Goal: Task Accomplishment & Management: Manage account settings

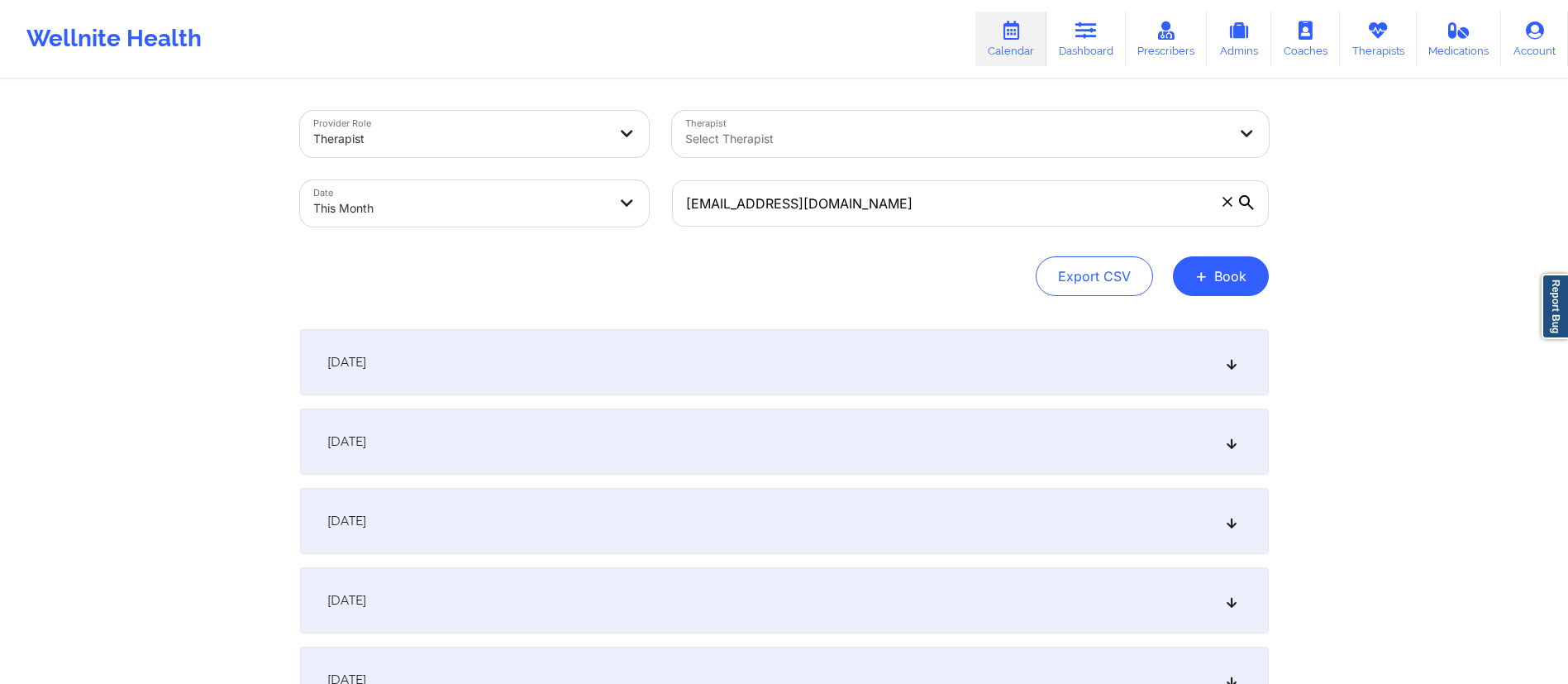
click at [378, 203] on body "Wellnite Health Calendar Dashboard Prescribers Admins Coaches Therapists Medica…" at bounding box center [784, 342] width 1568 height 684
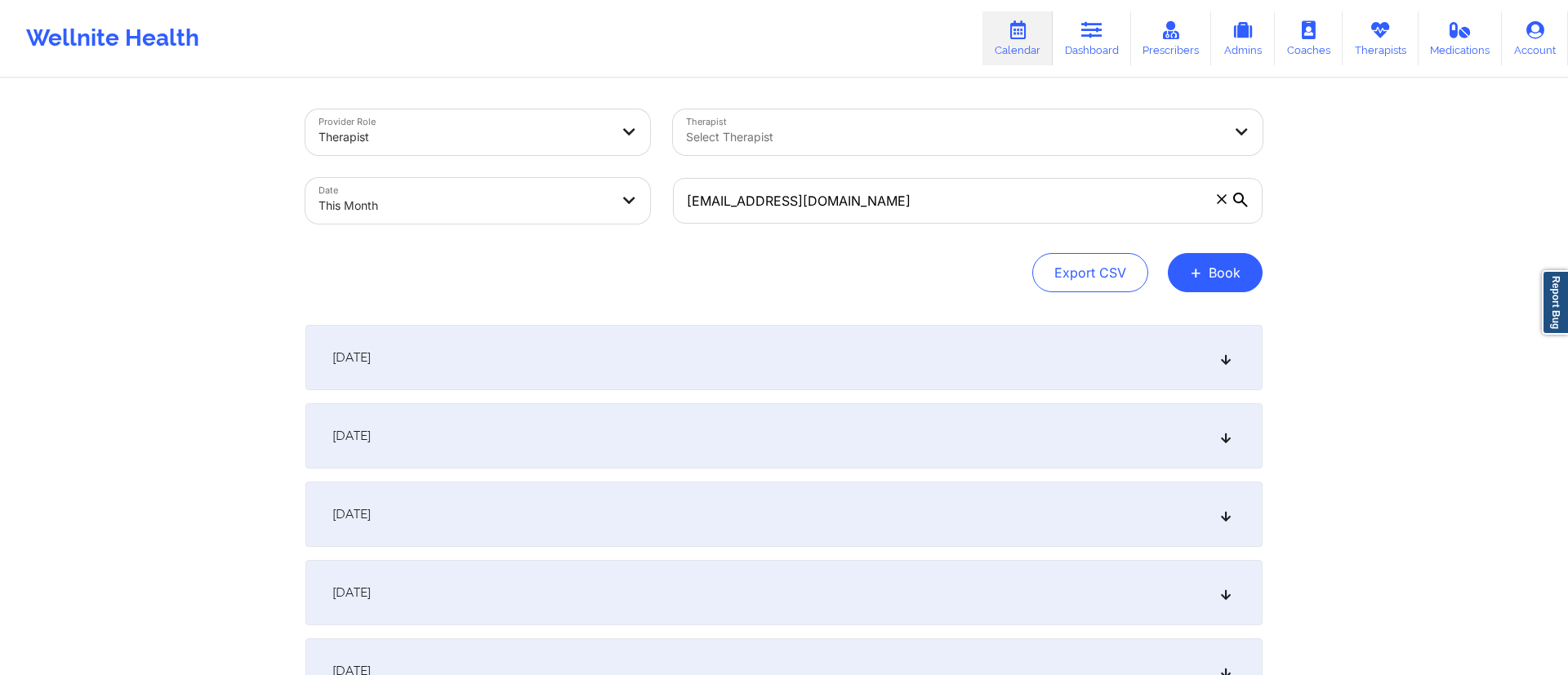
select select "2025-9"
select select "2025-10"
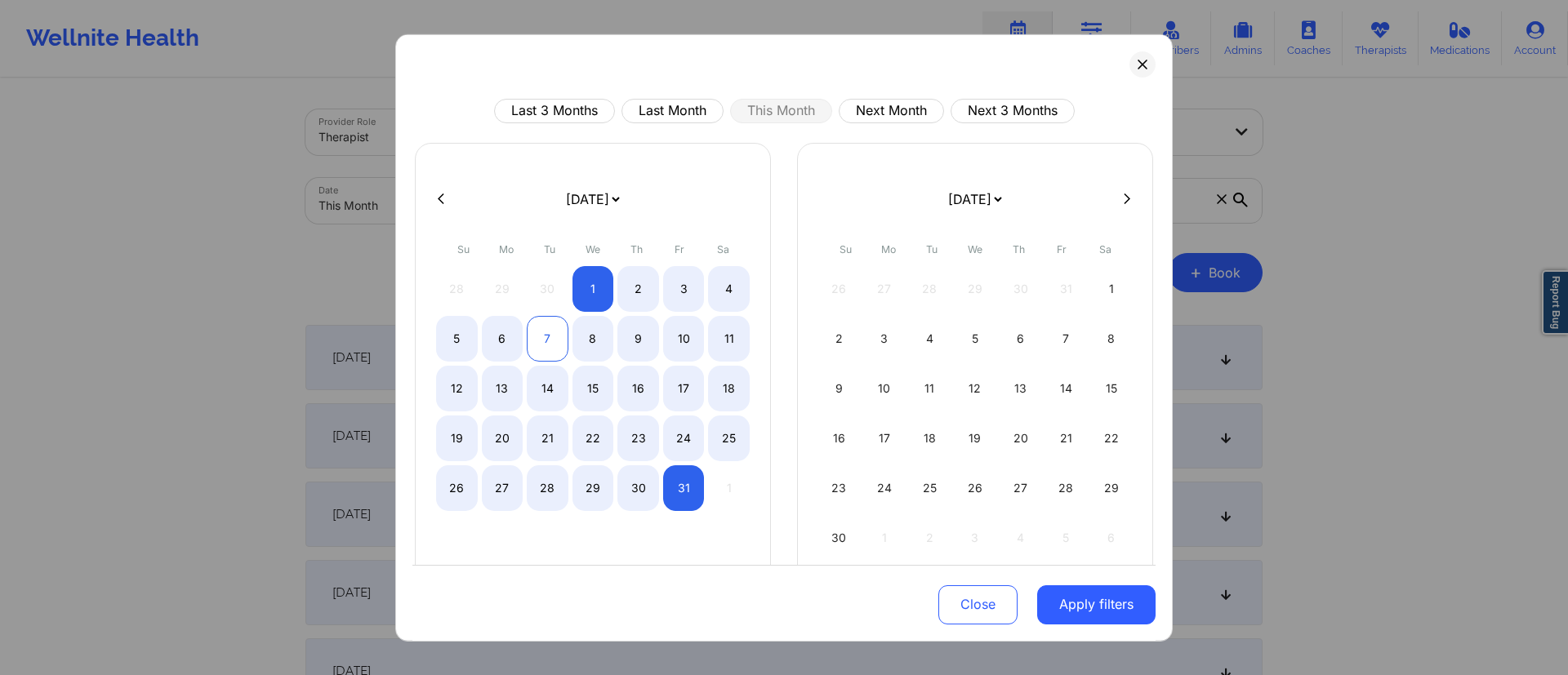
click at [555, 332] on div "7" at bounding box center [547, 338] width 42 height 46
select select "2025-9"
select select "2025-10"
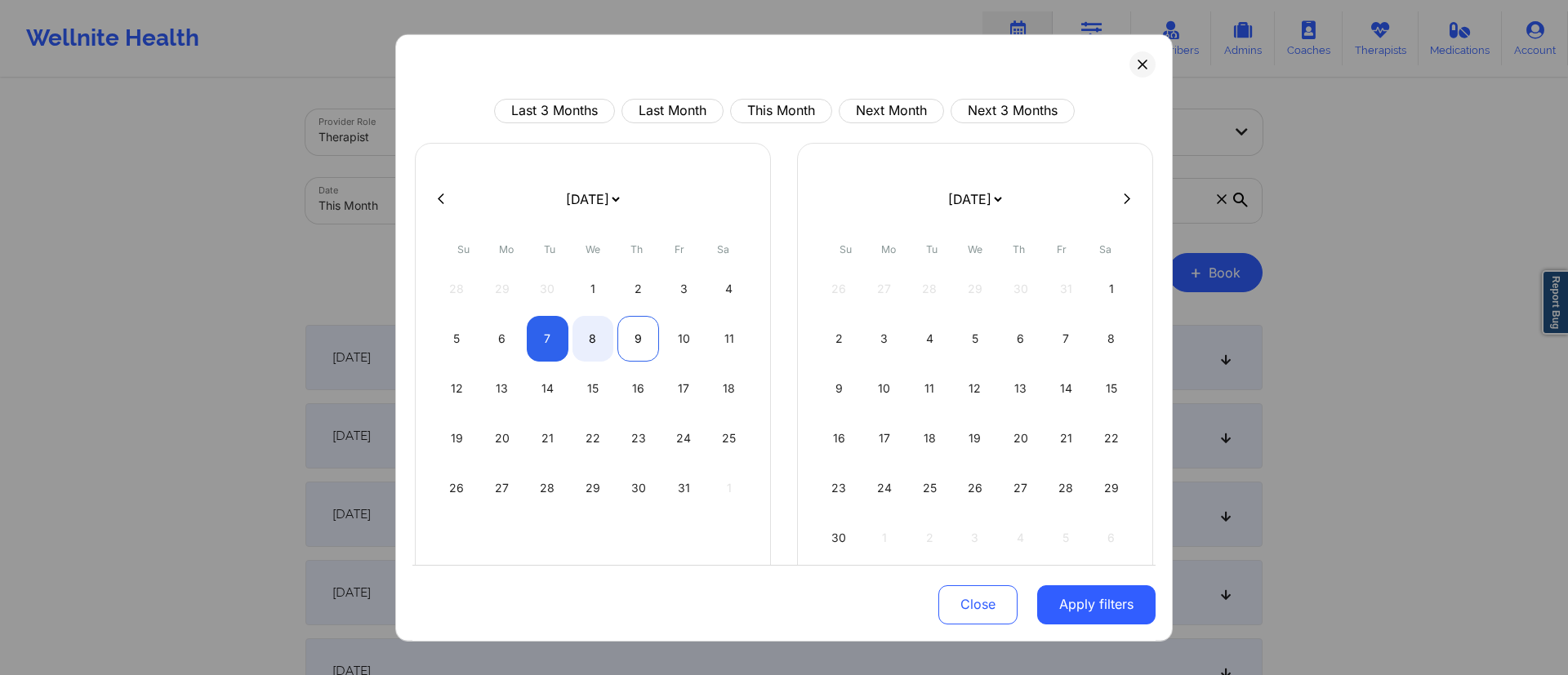
select select "2025-9"
select select "2025-10"
click at [617, 335] on div "9" at bounding box center [637, 338] width 42 height 46
select select "2025-9"
select select "2025-10"
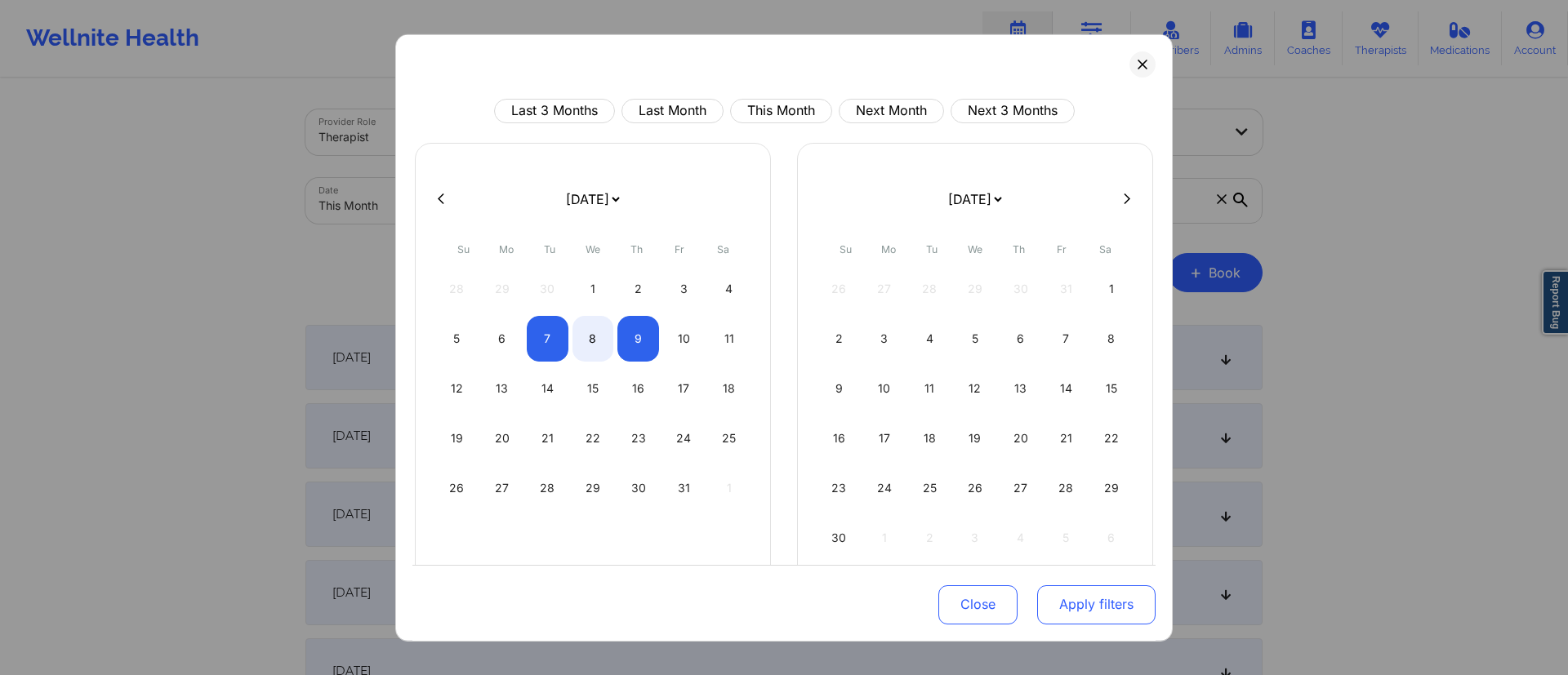
click at [1081, 601] on button "Apply filters" at bounding box center [1096, 604] width 119 height 39
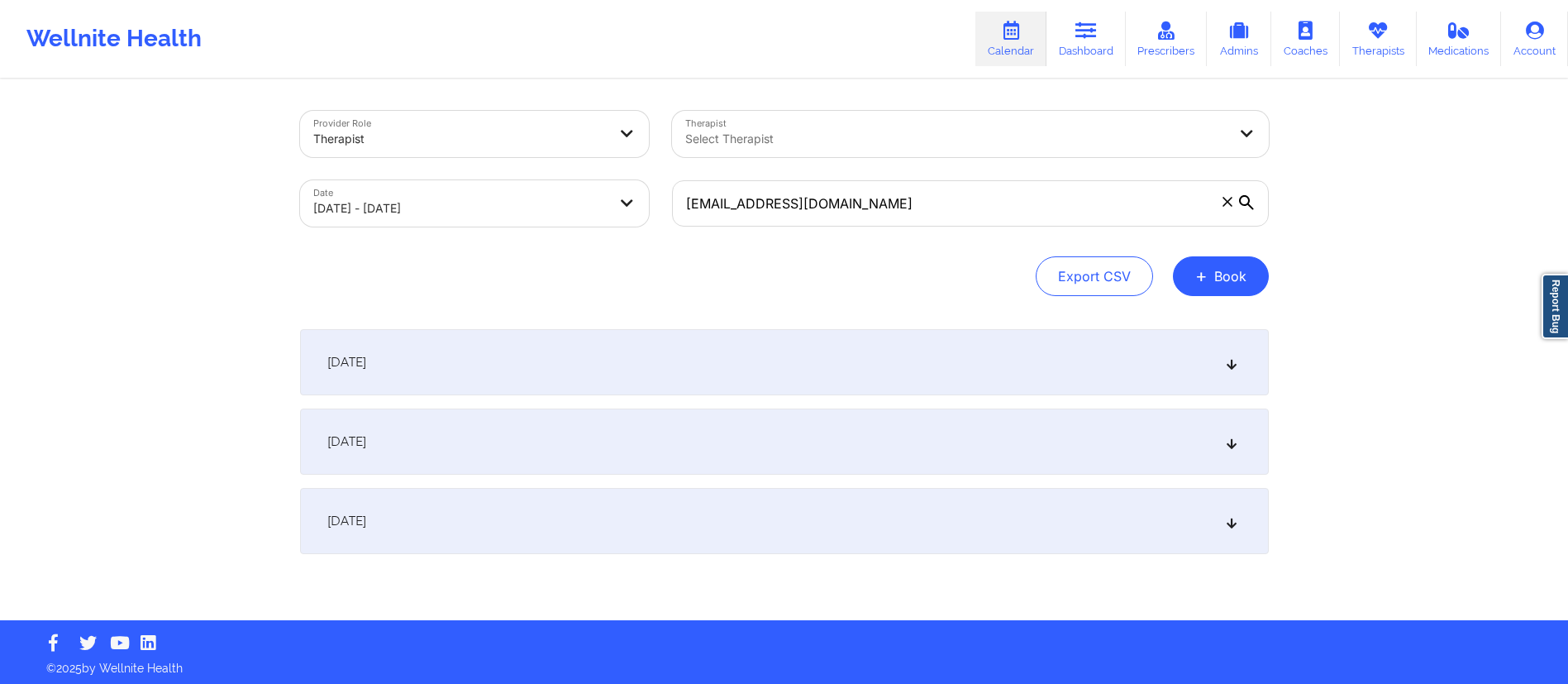
click at [1221, 202] on span at bounding box center [1228, 202] width 16 height 16
click at [1221, 202] on input "[EMAIL_ADDRESS][DOMAIN_NAME]" at bounding box center [970, 204] width 597 height 47
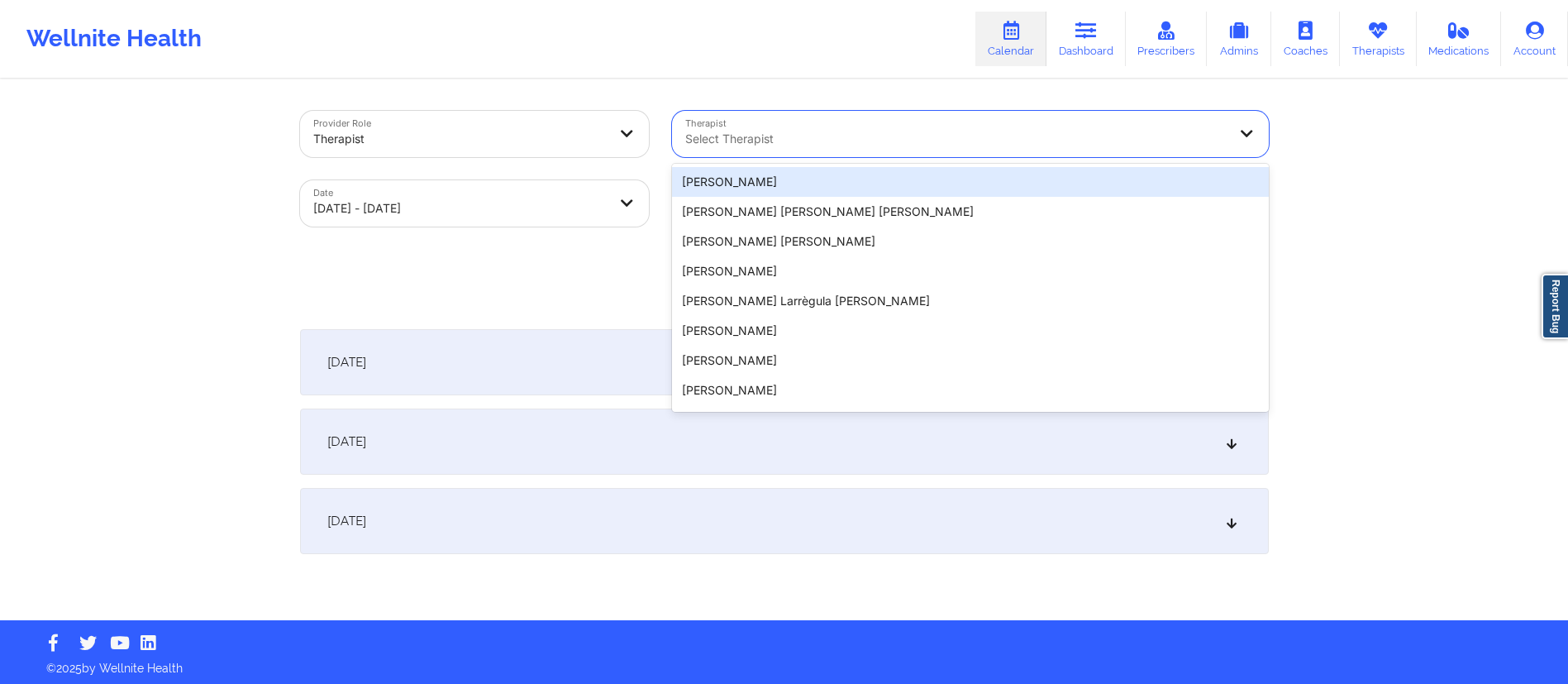
click at [787, 123] on div "Select Therapist" at bounding box center [950, 134] width 557 height 47
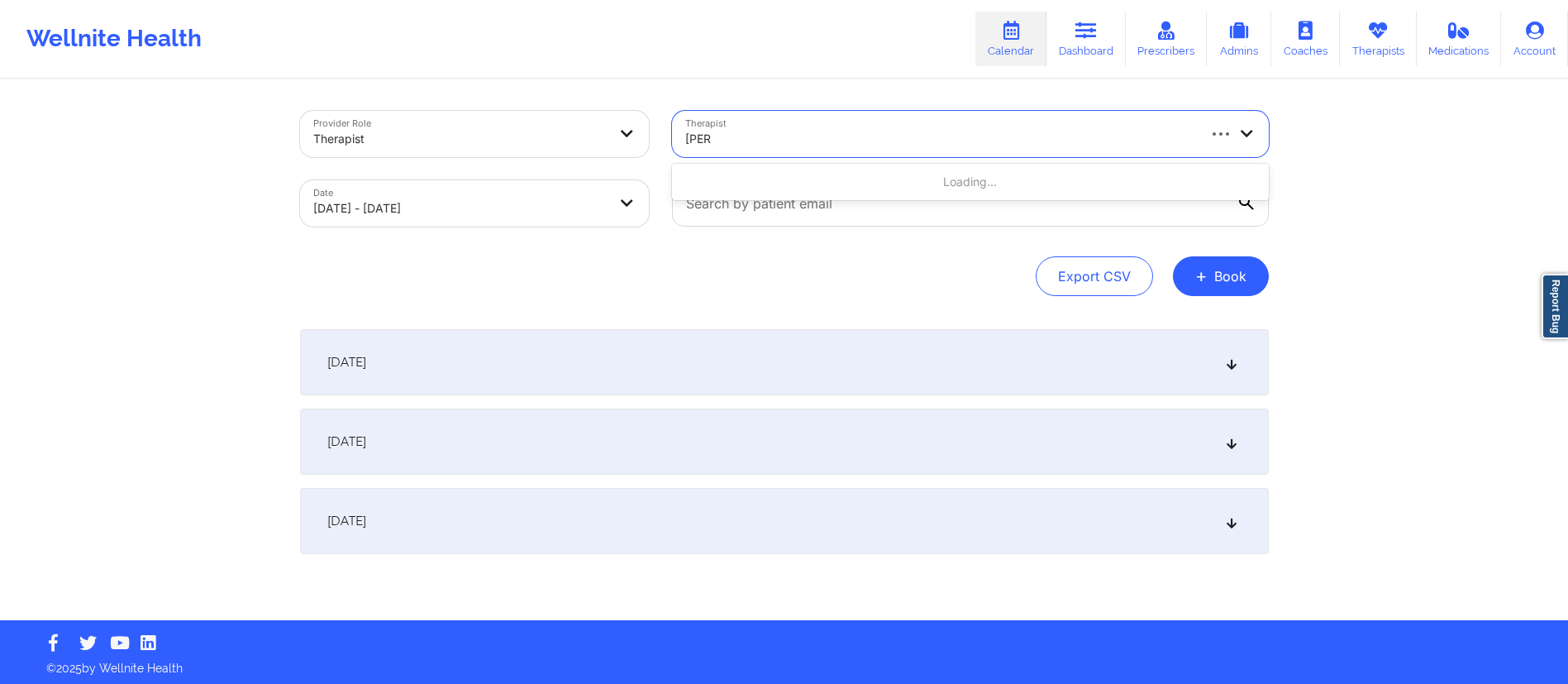
type input "[PERSON_NAME]"
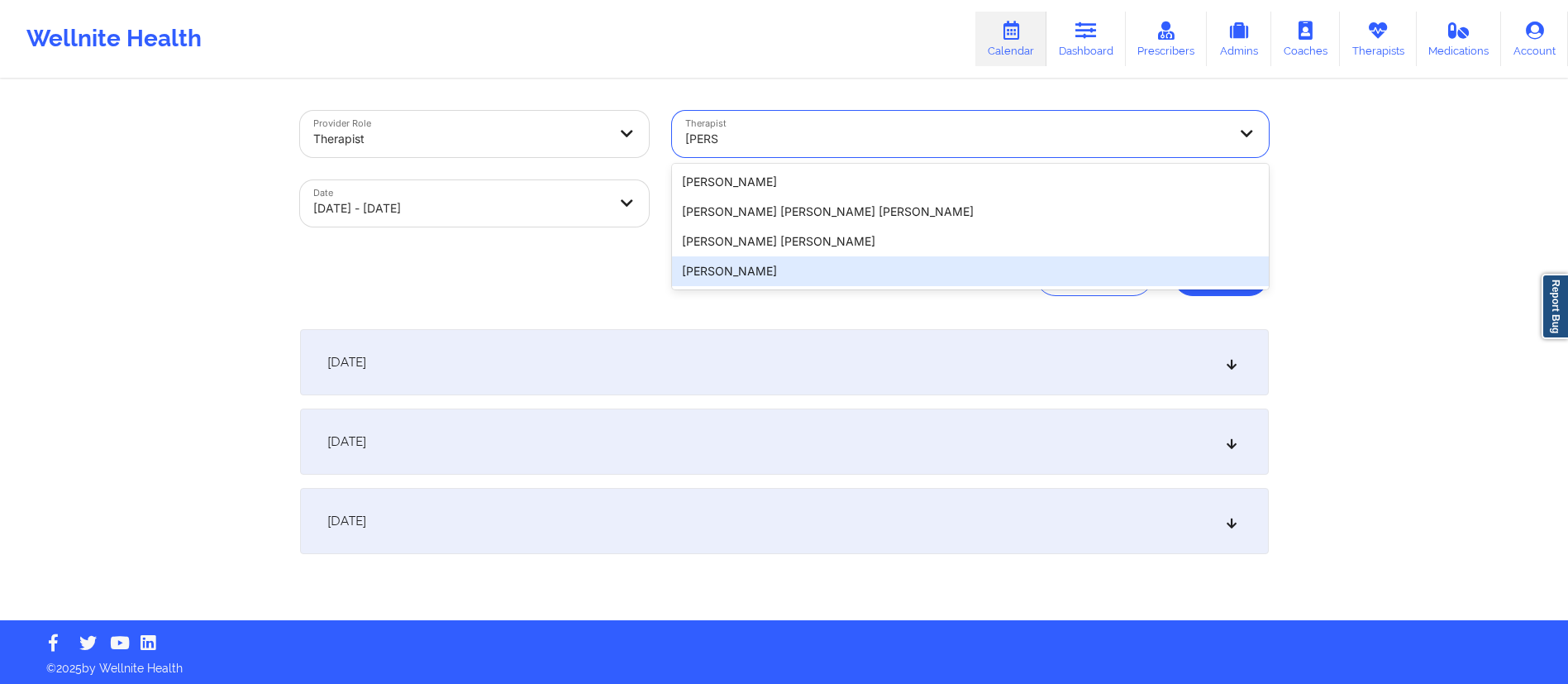
click at [731, 264] on div "[PERSON_NAME]" at bounding box center [970, 271] width 597 height 30
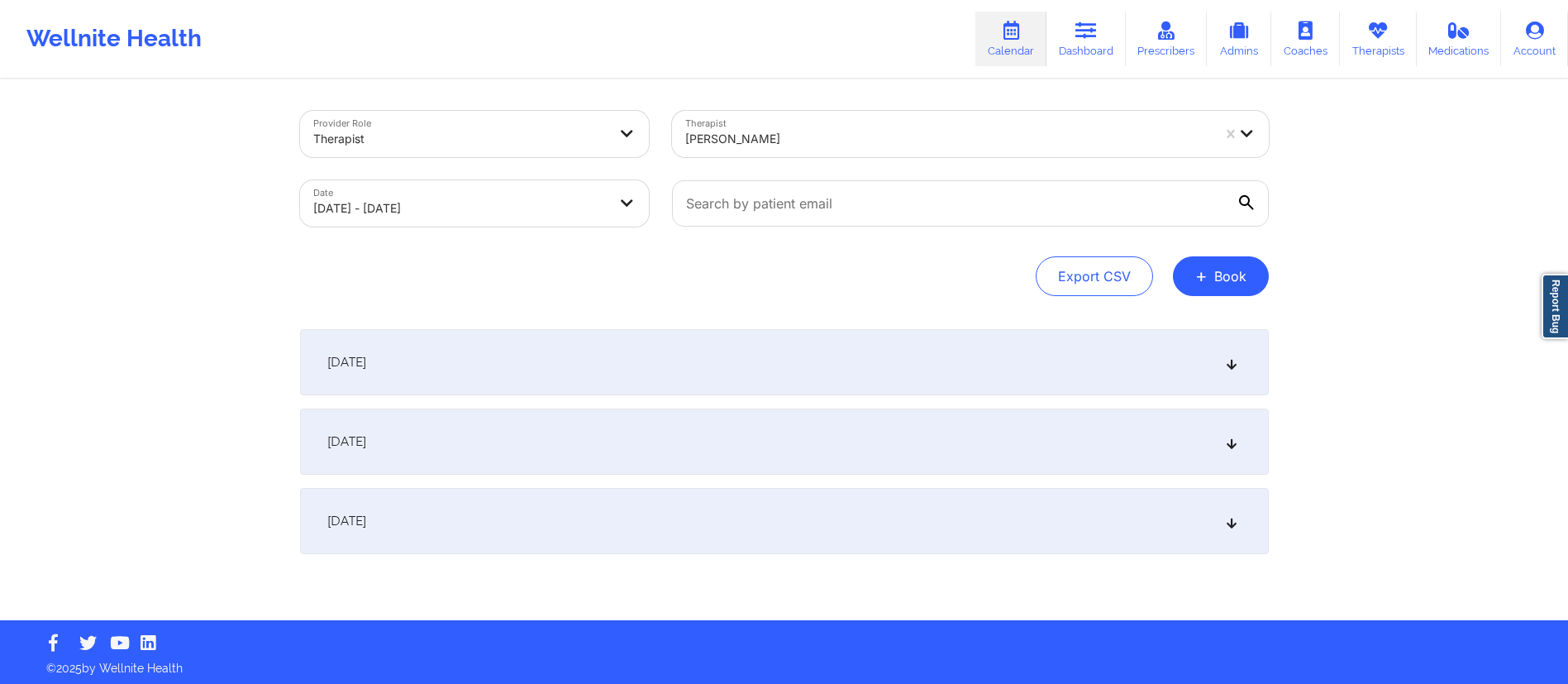
click at [491, 435] on div "[DATE]" at bounding box center [784, 442] width 969 height 66
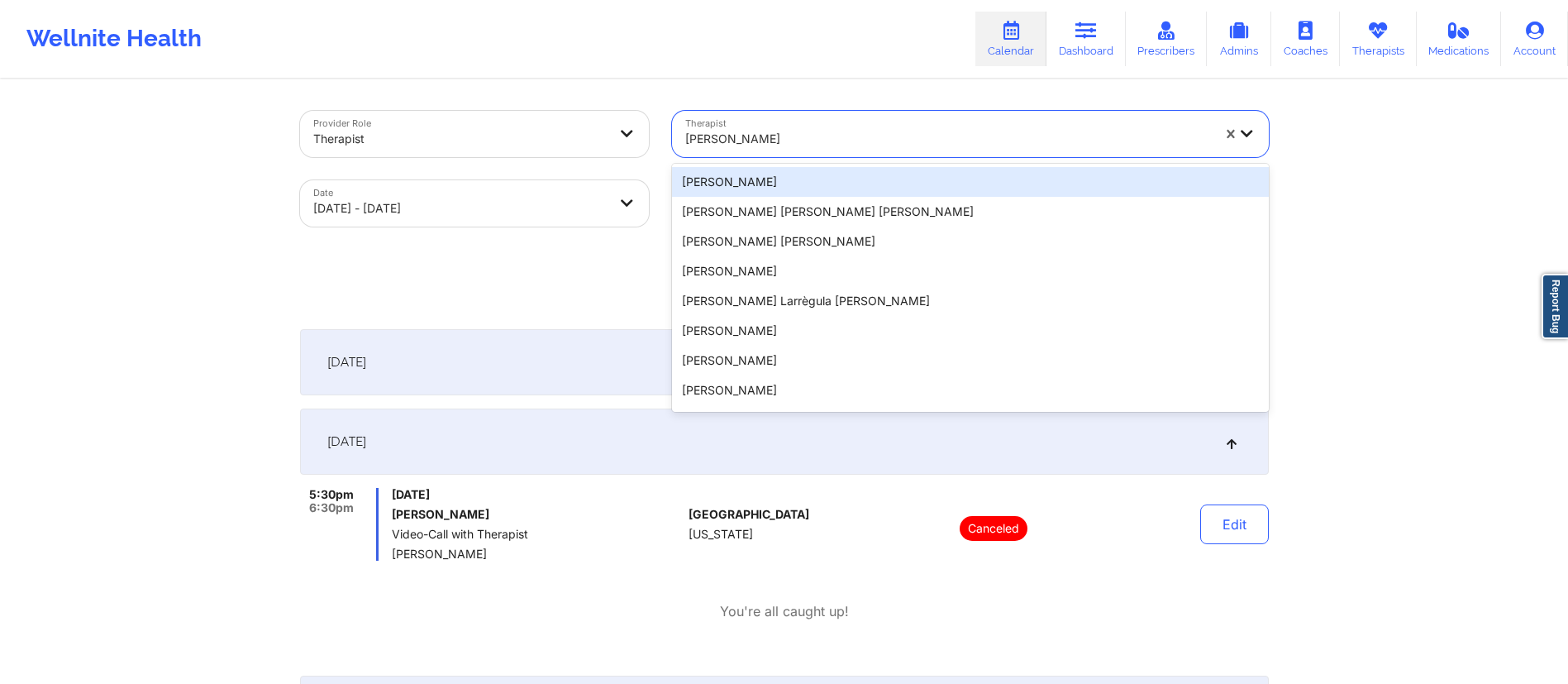
drag, startPoint x: 781, startPoint y: 131, endPoint x: 676, endPoint y: 132, distance: 105.0
click at [676, 132] on div "[PERSON_NAME]" at bounding box center [942, 134] width 540 height 47
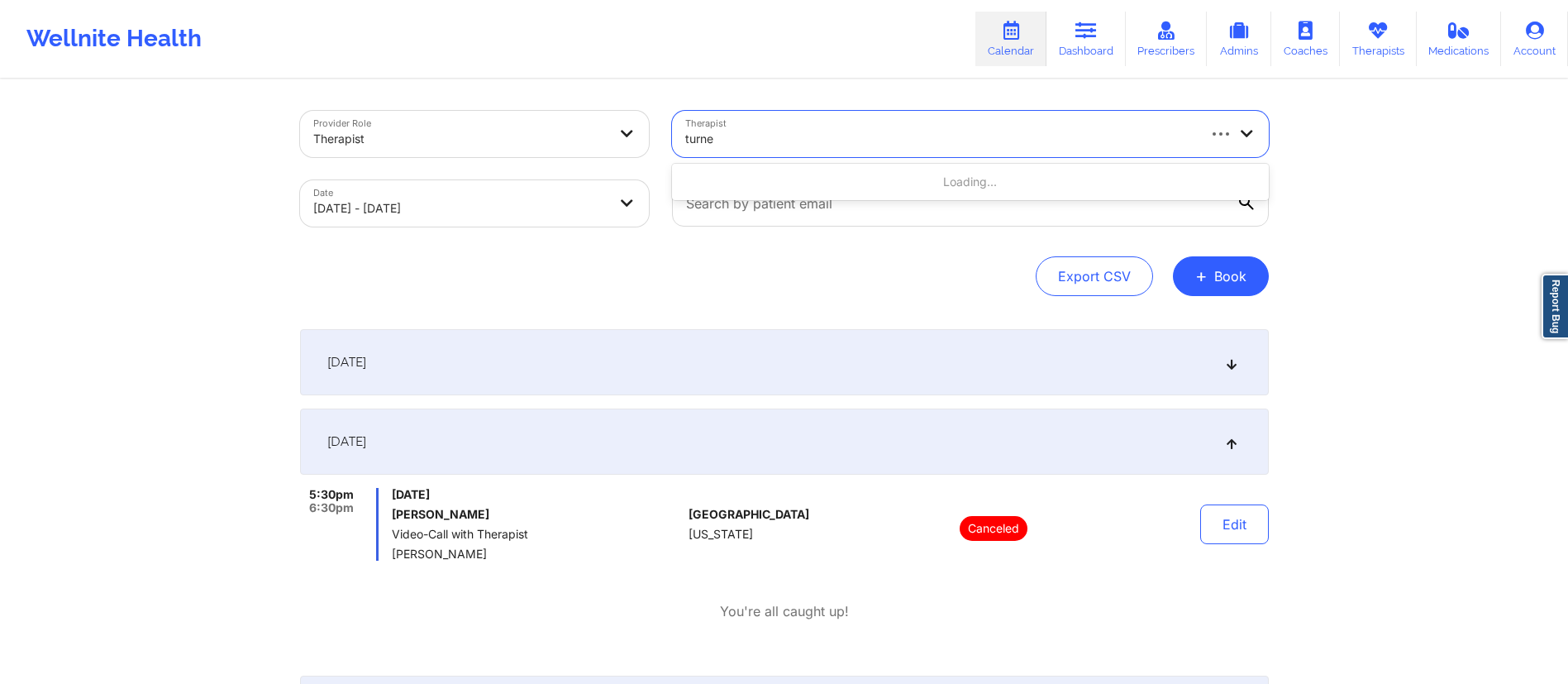
type input "[PERSON_NAME]"
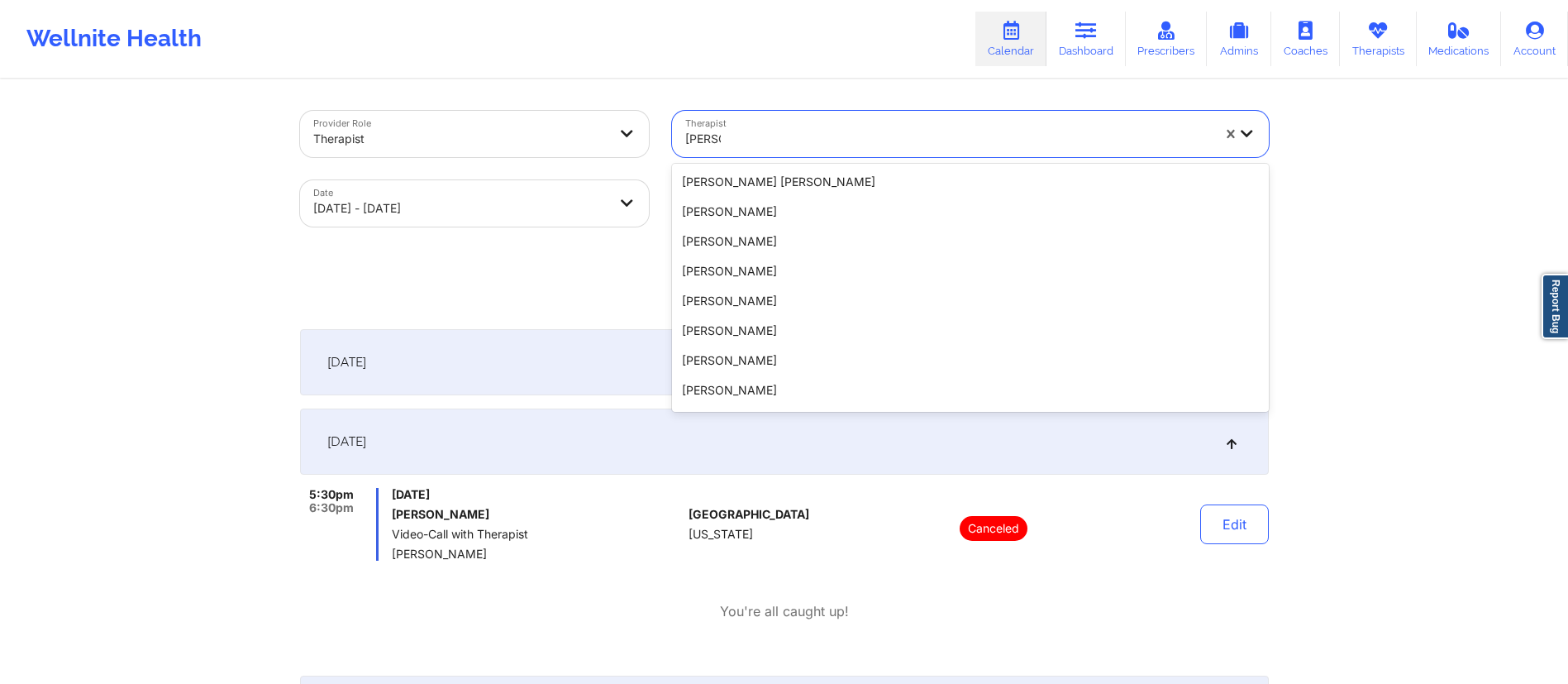
scroll to position [265, 0]
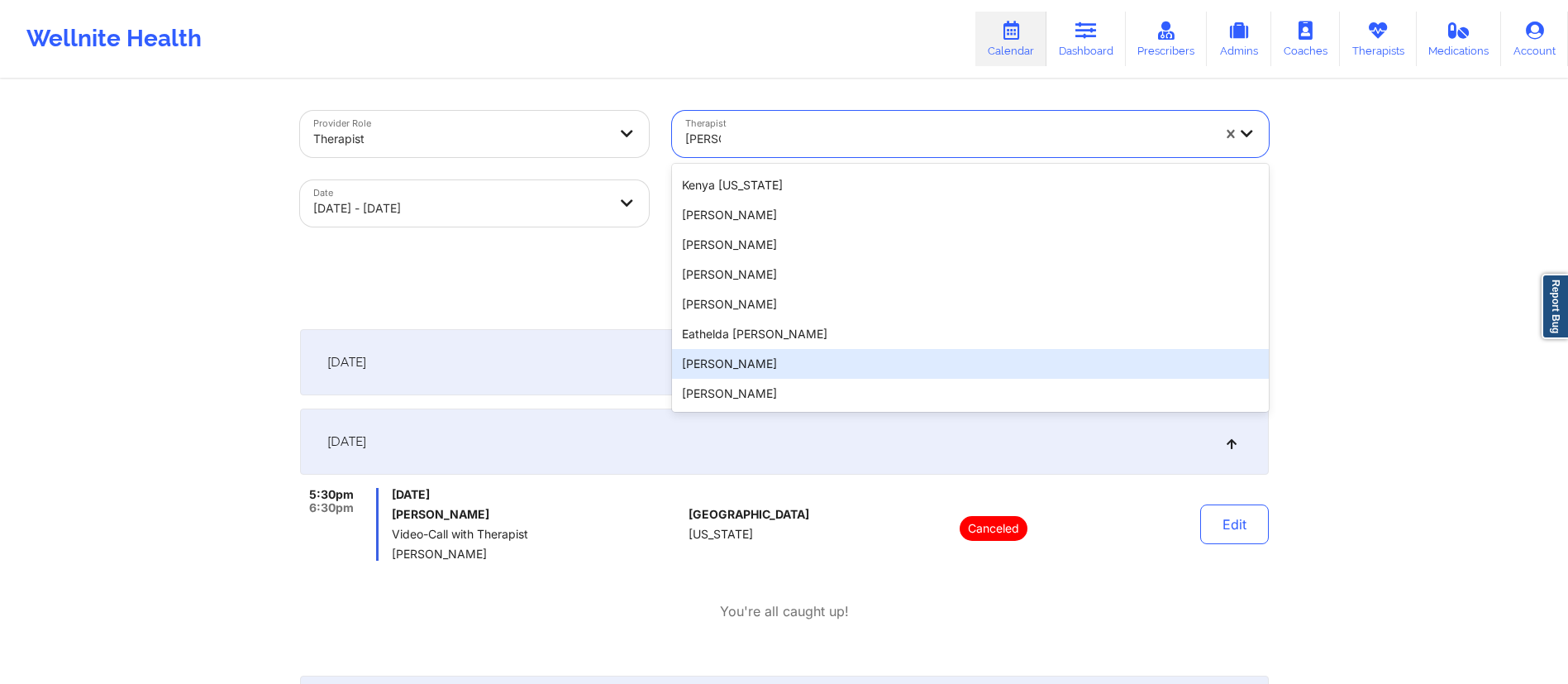
click at [725, 364] on div "[PERSON_NAME]" at bounding box center [970, 364] width 597 height 30
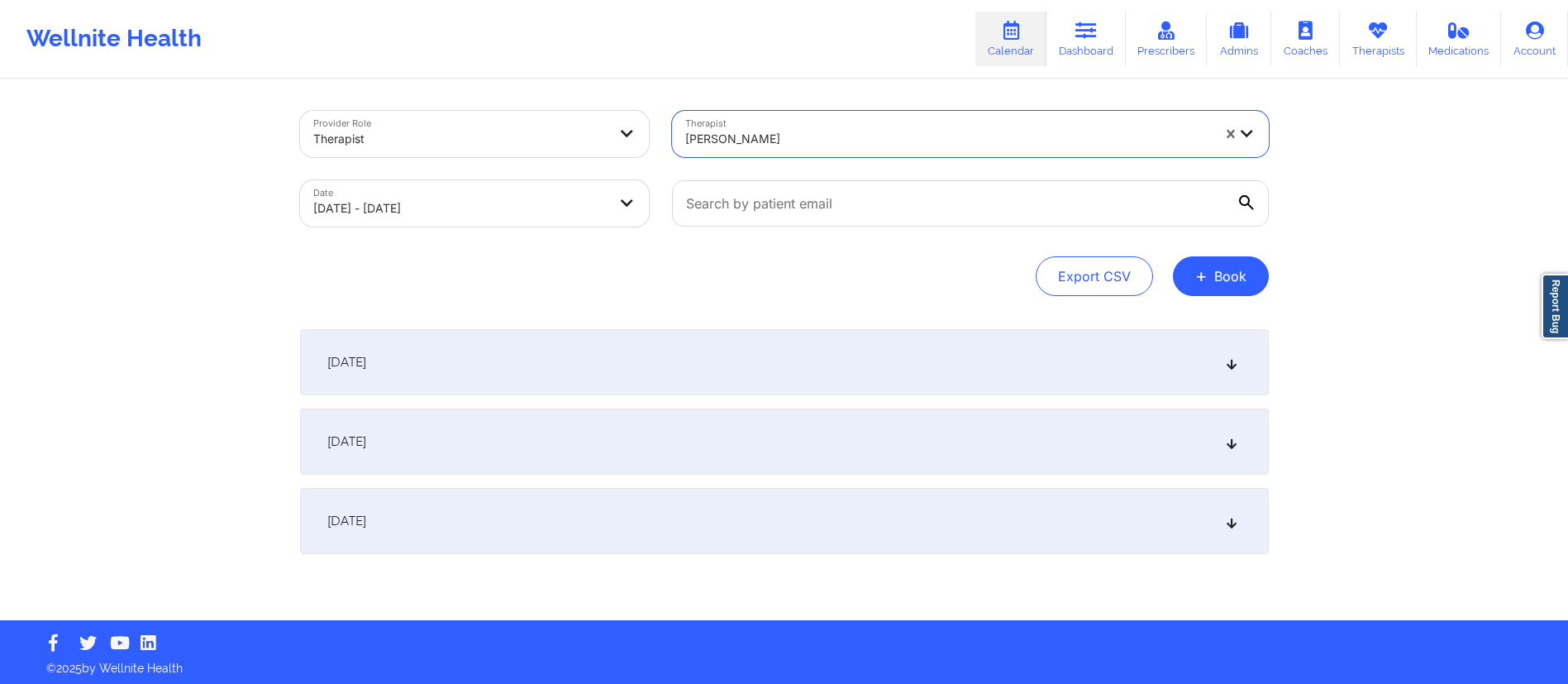
click at [540, 444] on div "[DATE]" at bounding box center [784, 442] width 969 height 66
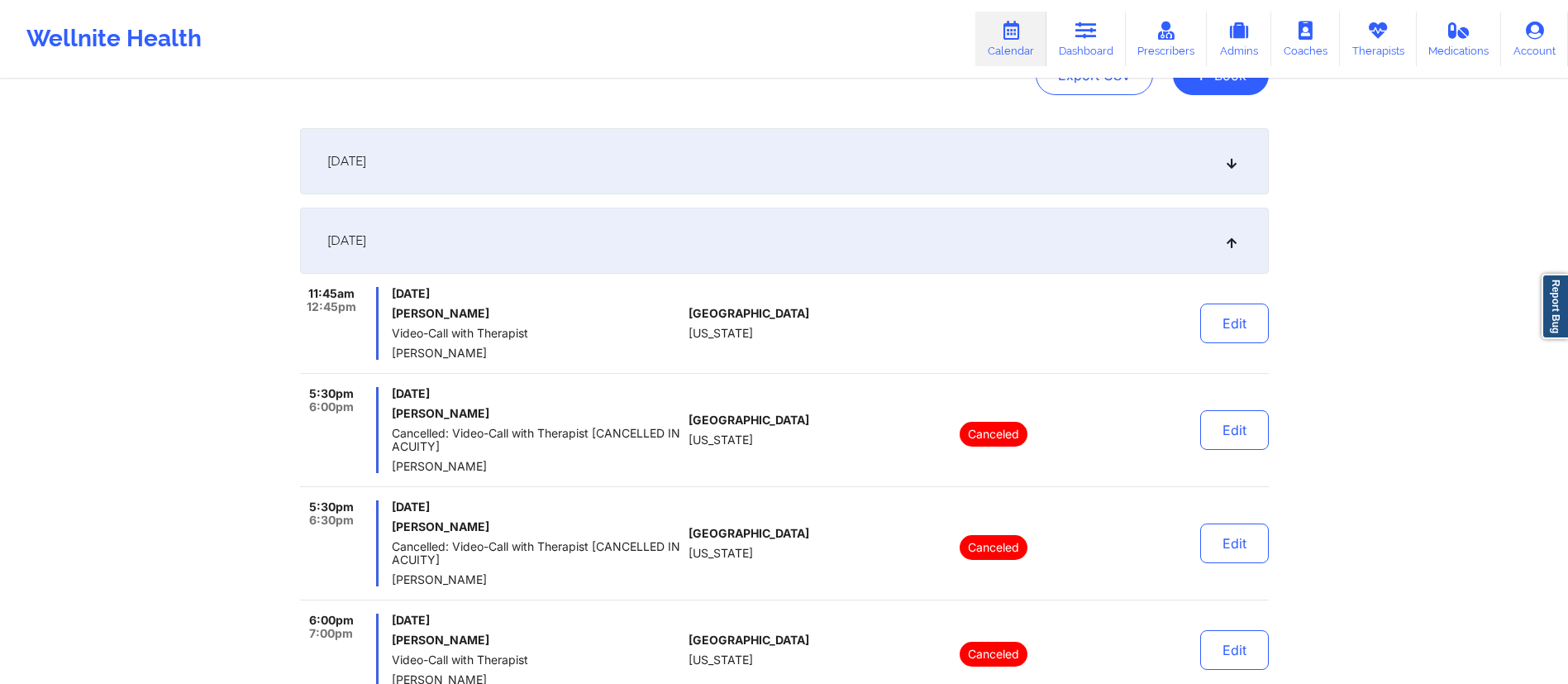
scroll to position [203, 0]
drag, startPoint x: 404, startPoint y: 311, endPoint x: 477, endPoint y: 310, distance: 73.0
click at [477, 310] on h6 "[PERSON_NAME]" at bounding box center [537, 311] width 290 height 13
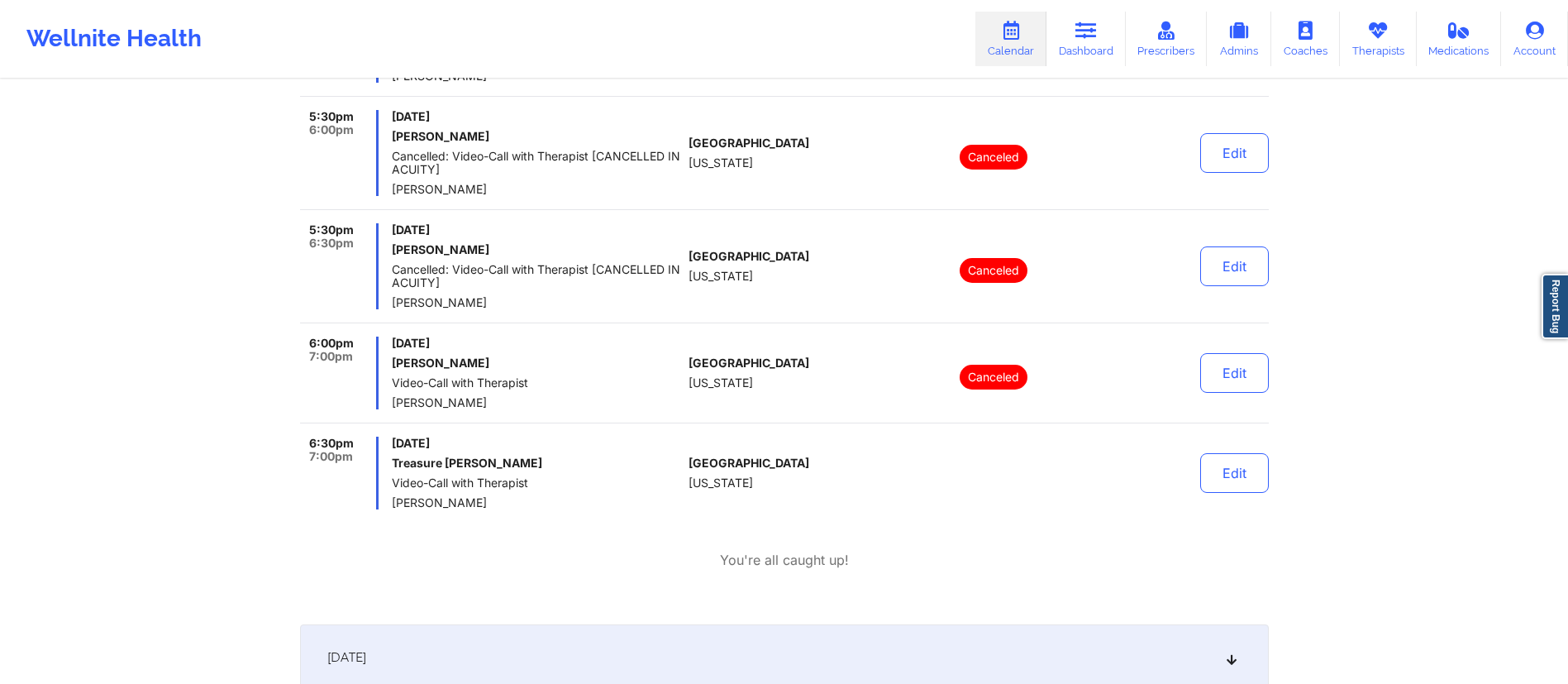
scroll to position [478, 0]
drag, startPoint x: 396, startPoint y: 459, endPoint x: 519, endPoint y: 460, distance: 123.0
click at [519, 460] on h6 "Treasure [PERSON_NAME]" at bounding box center [537, 462] width 290 height 13
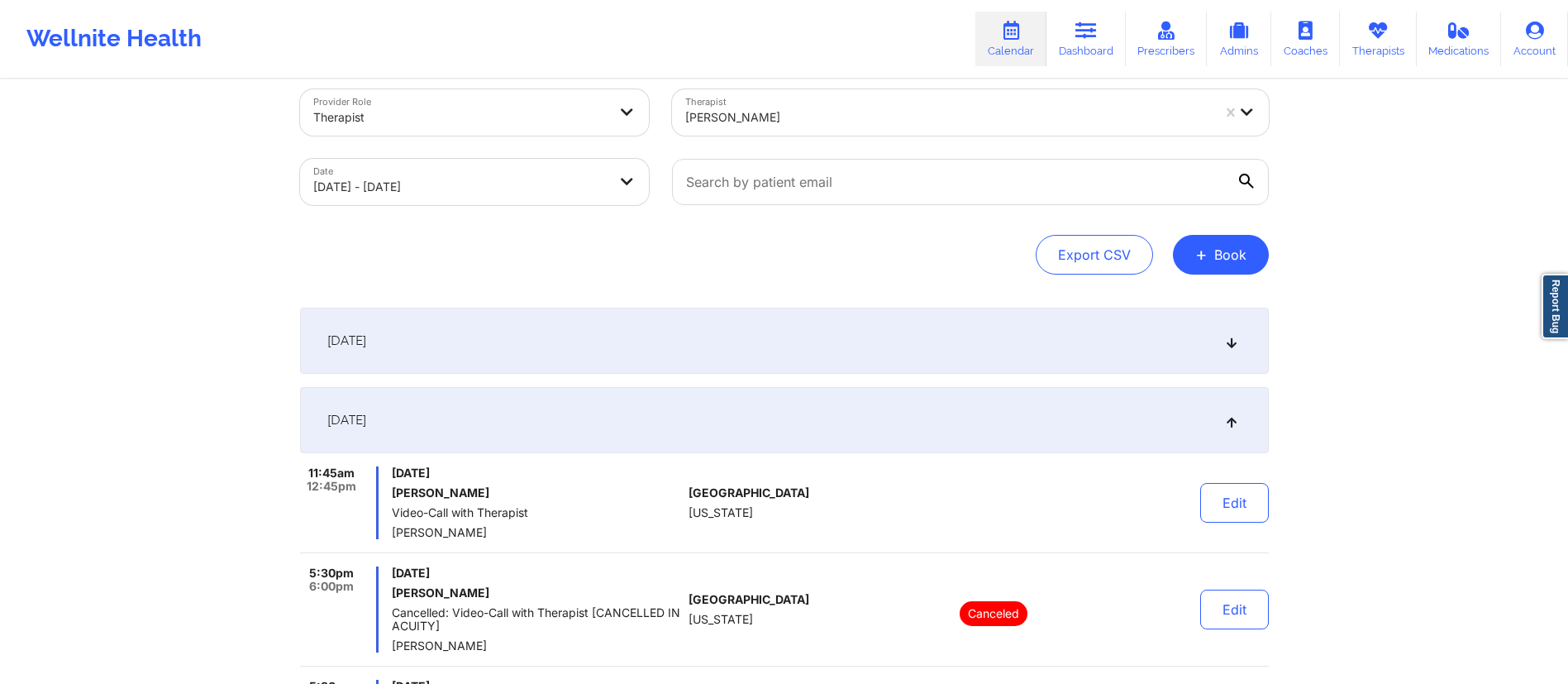
scroll to position [0, 0]
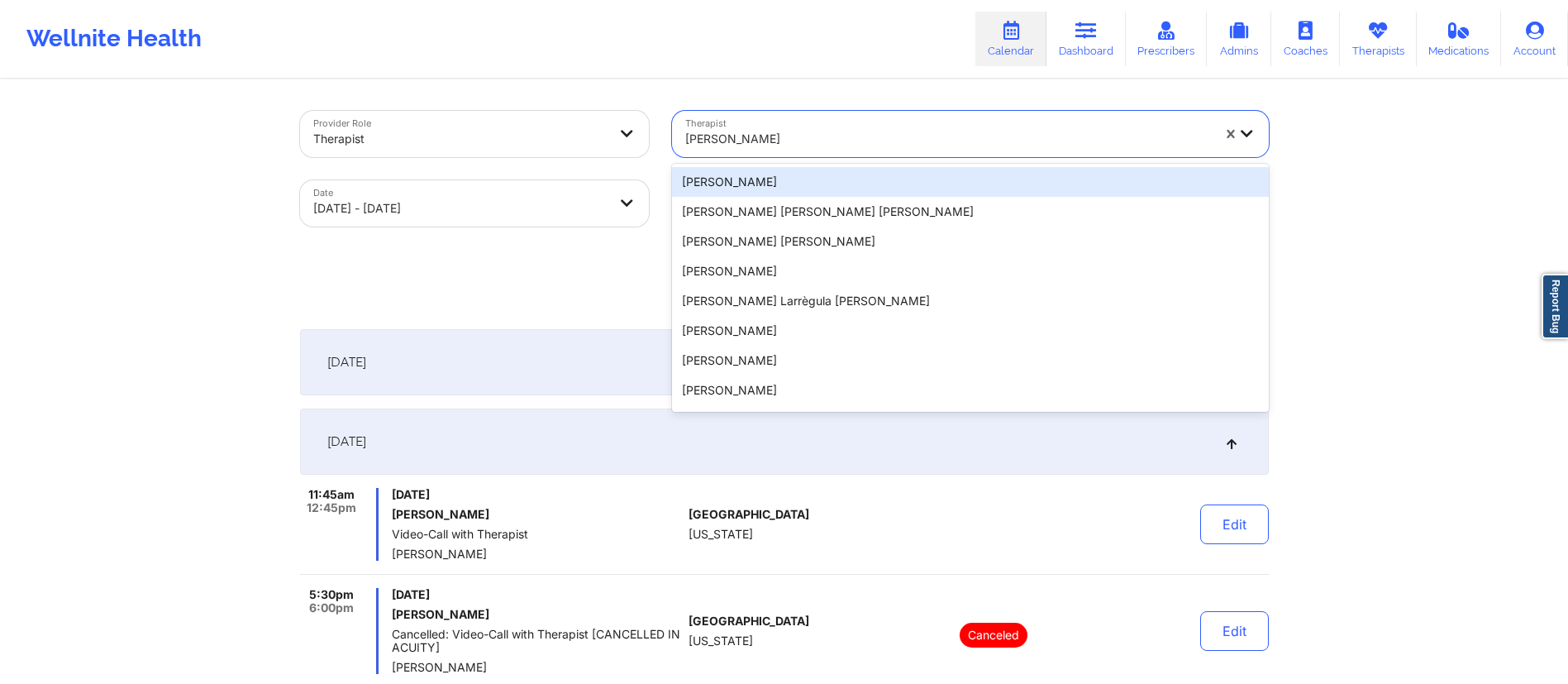
drag, startPoint x: 764, startPoint y: 140, endPoint x: 672, endPoint y: 136, distance: 92.1
click at [672, 136] on div "[PERSON_NAME]" at bounding box center [942, 134] width 540 height 47
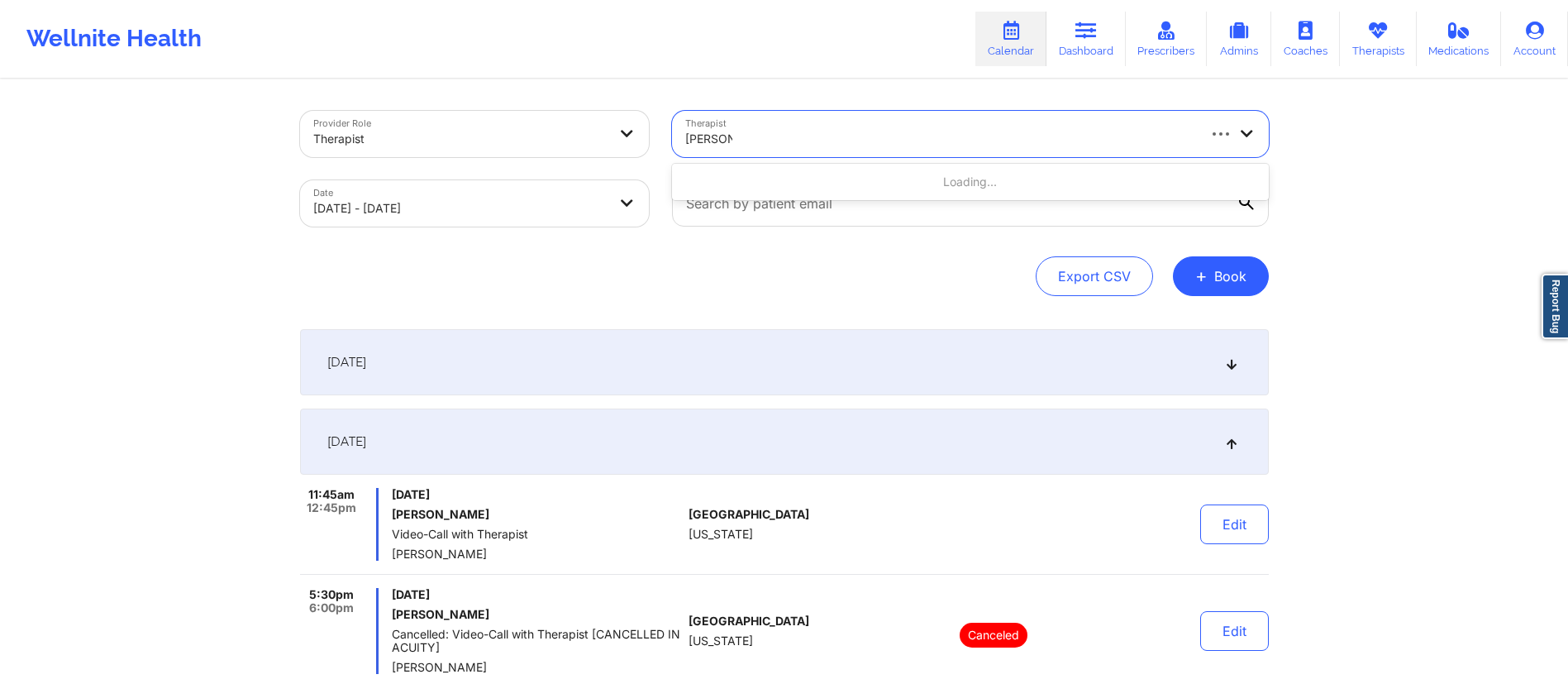
type input "[PERSON_NAME]"
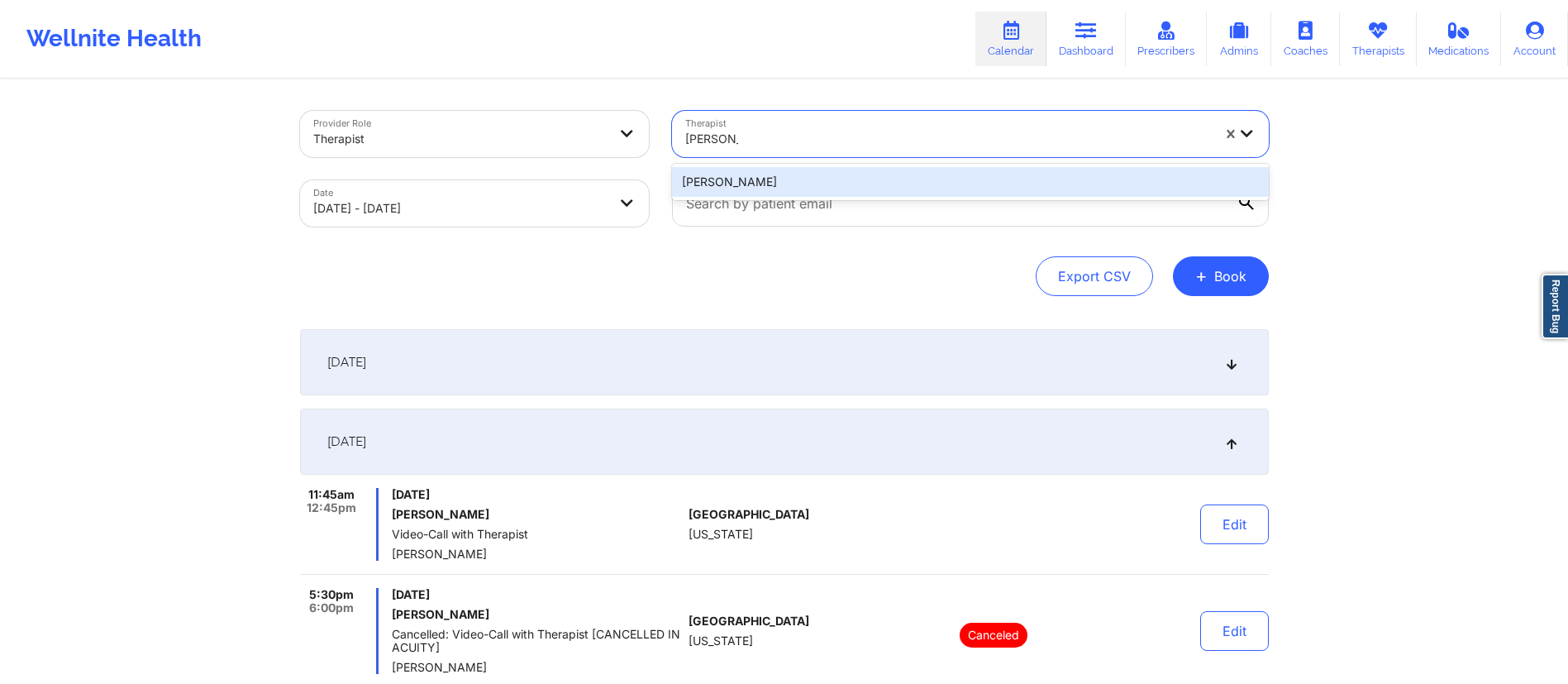
click at [737, 178] on div "[PERSON_NAME]" at bounding box center [970, 181] width 597 height 30
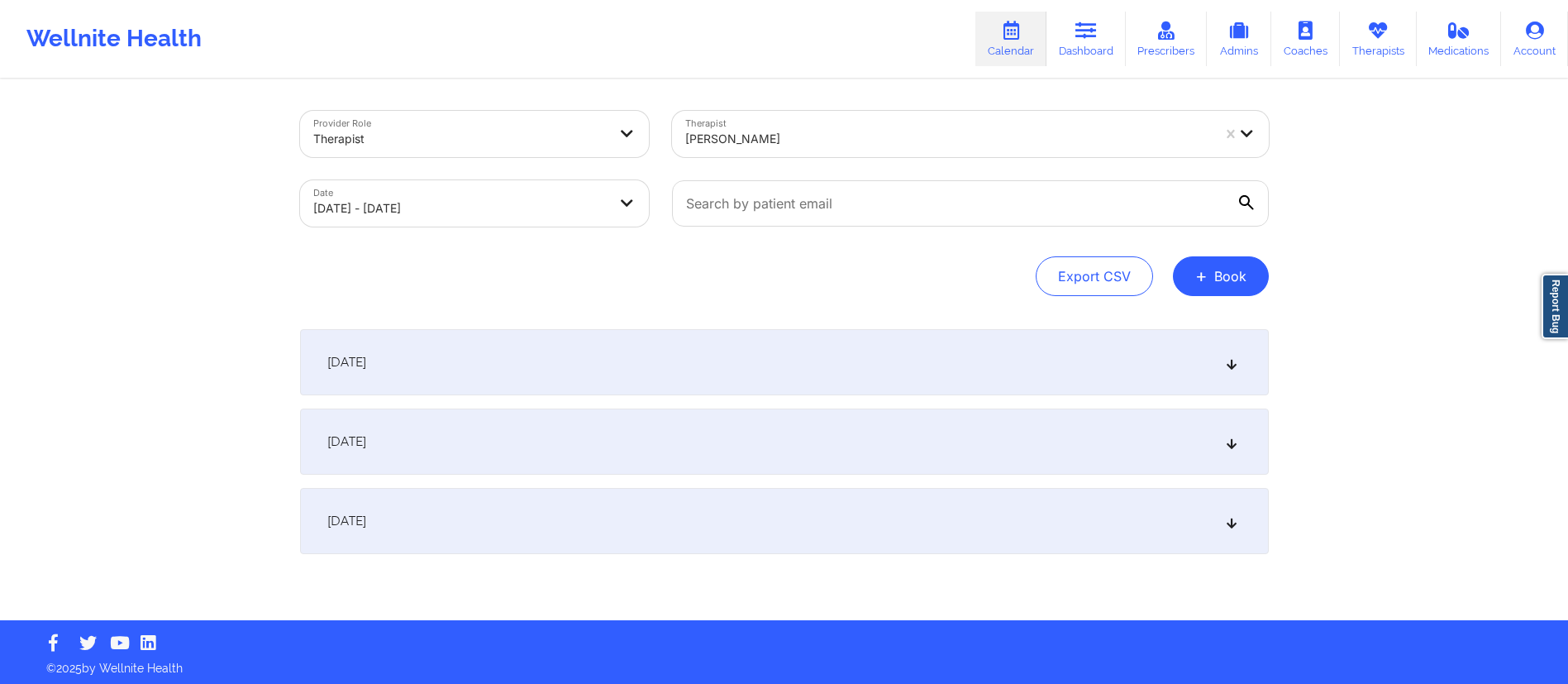
click at [606, 447] on div "[DATE]" at bounding box center [784, 442] width 969 height 66
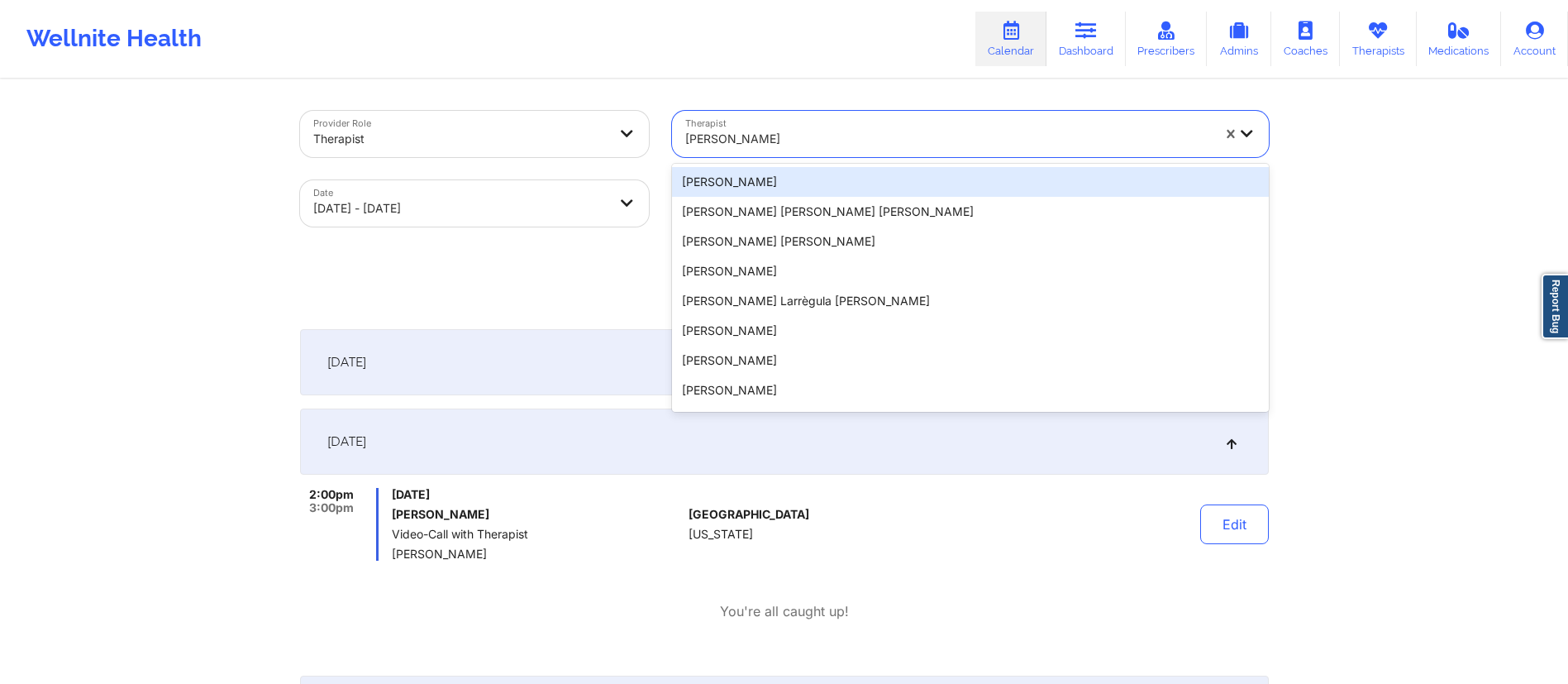
click at [790, 133] on div at bounding box center [949, 139] width 526 height 20
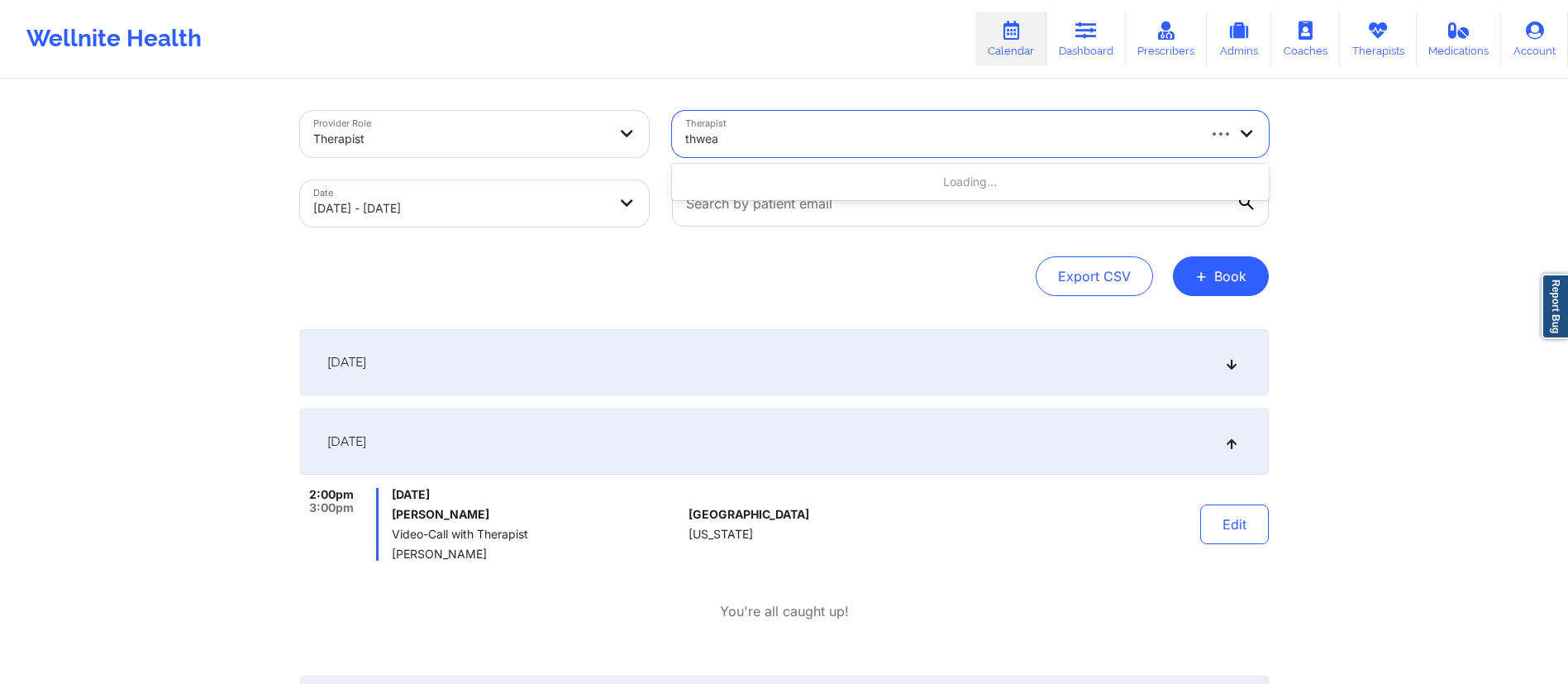
type input "thweat"
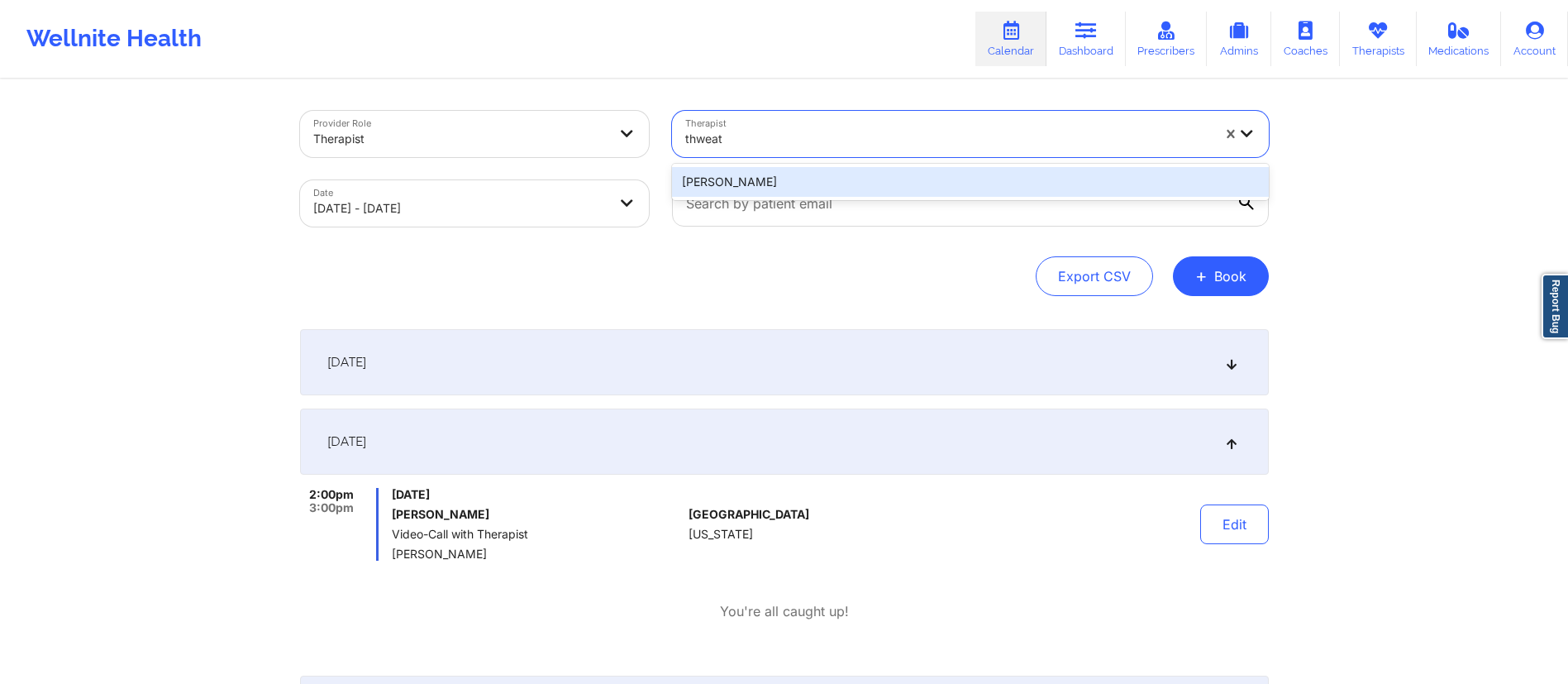
click at [841, 176] on div "[PERSON_NAME]" at bounding box center [970, 181] width 597 height 30
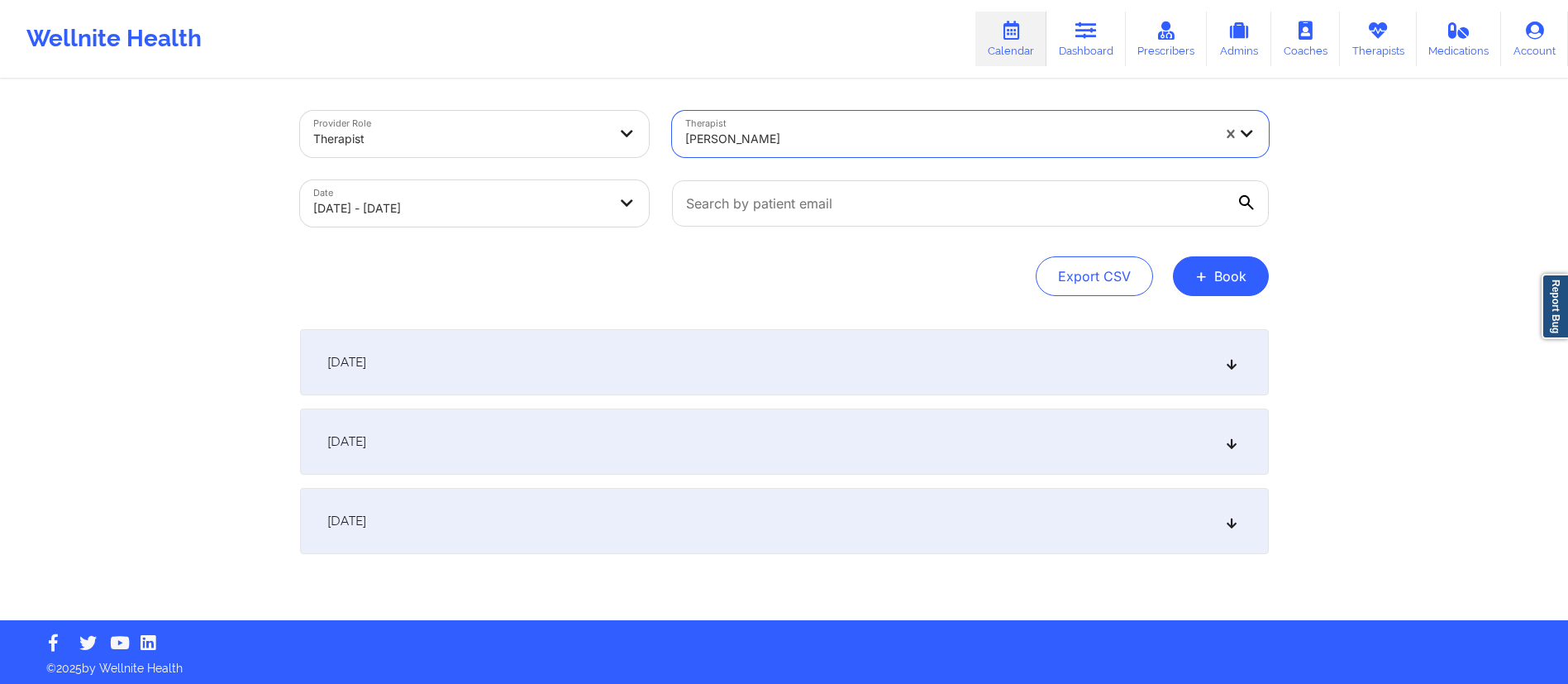
click at [588, 439] on div "[DATE]" at bounding box center [784, 442] width 969 height 66
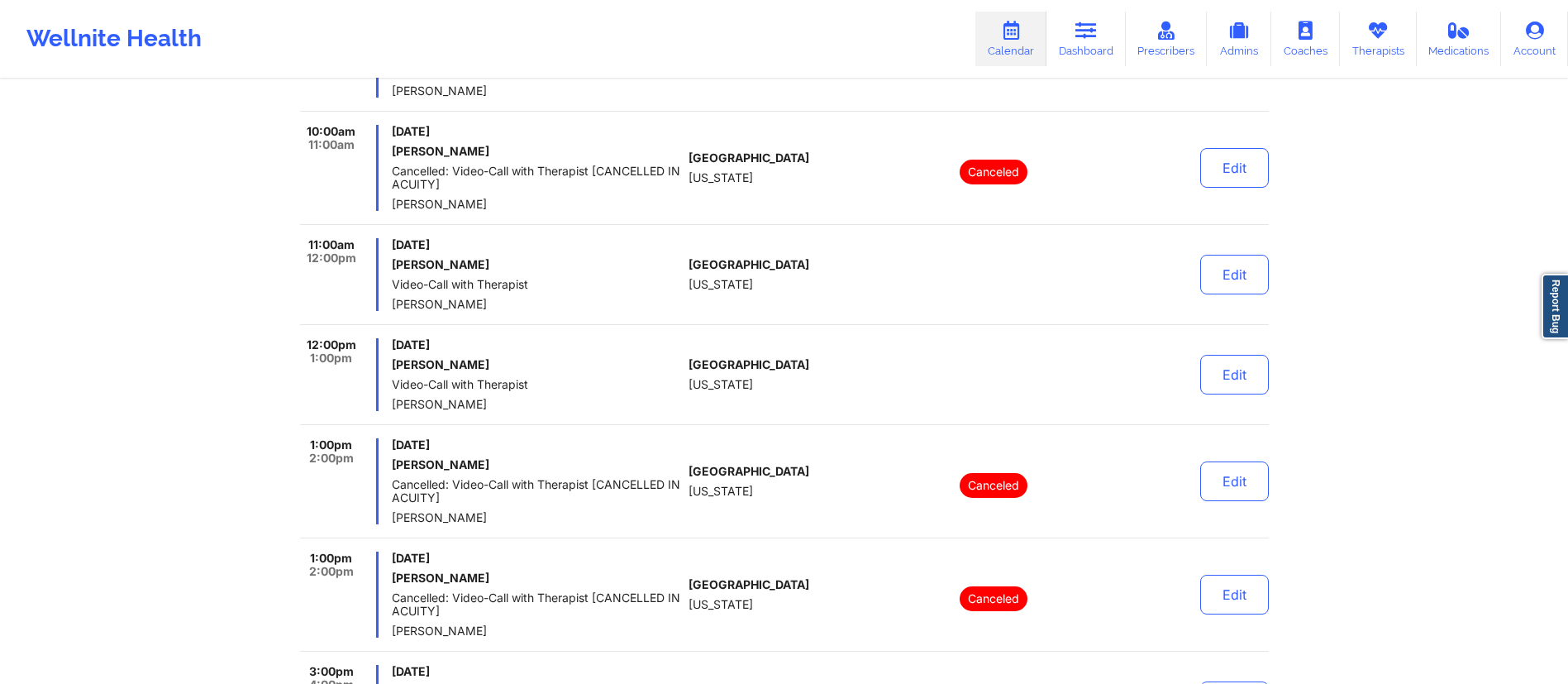
scroll to position [476, 0]
click at [1224, 276] on button "Edit" at bounding box center [1235, 276] width 68 height 39
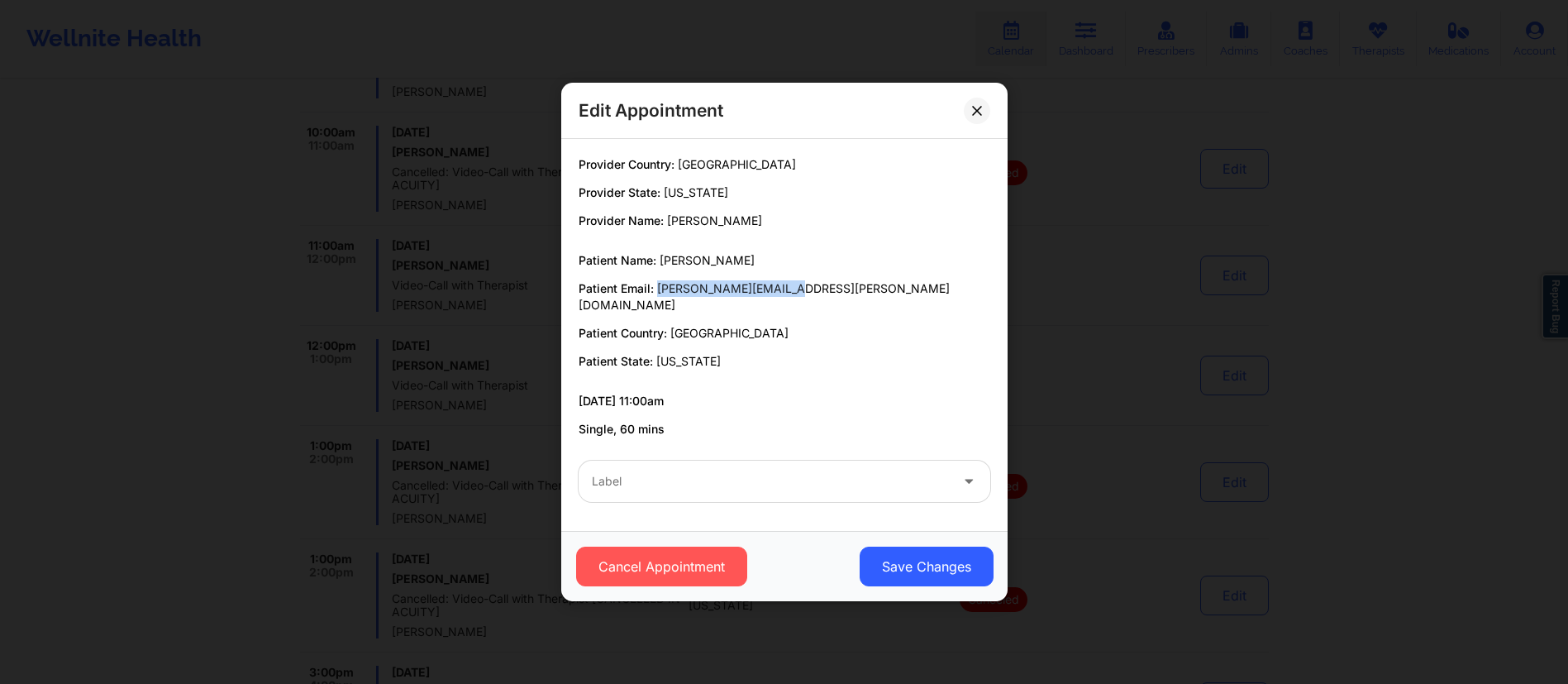
drag, startPoint x: 645, startPoint y: 296, endPoint x: 775, endPoint y: 298, distance: 130.0
click at [775, 298] on span "[PERSON_NAME][EMAIL_ADDRESS][PERSON_NAME][DOMAIN_NAME]" at bounding box center [765, 296] width 372 height 31
drag, startPoint x: 648, startPoint y: 264, endPoint x: 740, endPoint y: 266, distance: 92.0
click at [740, 266] on p "Patient Name: [PERSON_NAME]" at bounding box center [784, 260] width 412 height 16
click at [1095, 319] on div "Edit Appointment Provider Country: [GEOGRAPHIC_DATA] Provider State: [US_STATE]…" at bounding box center [784, 342] width 1568 height 684
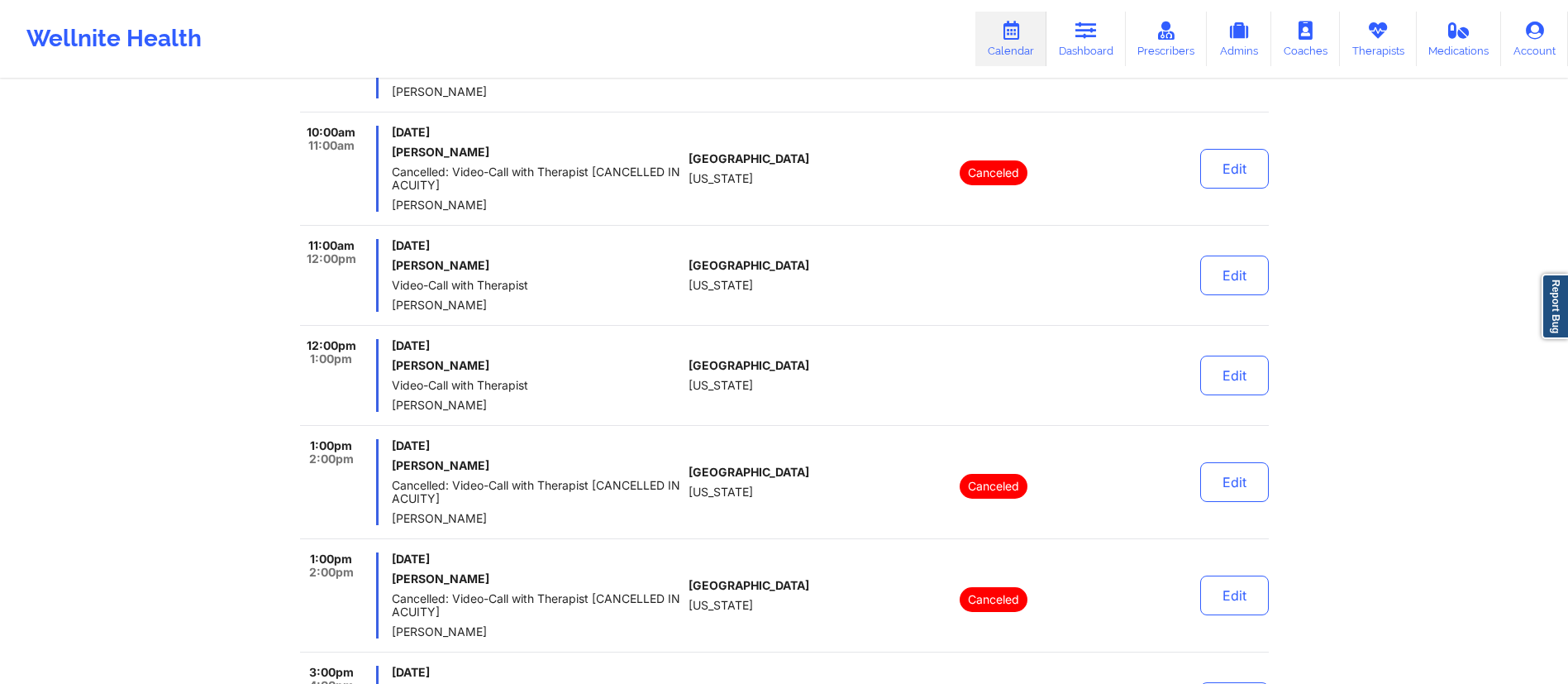
scroll to position [0, 0]
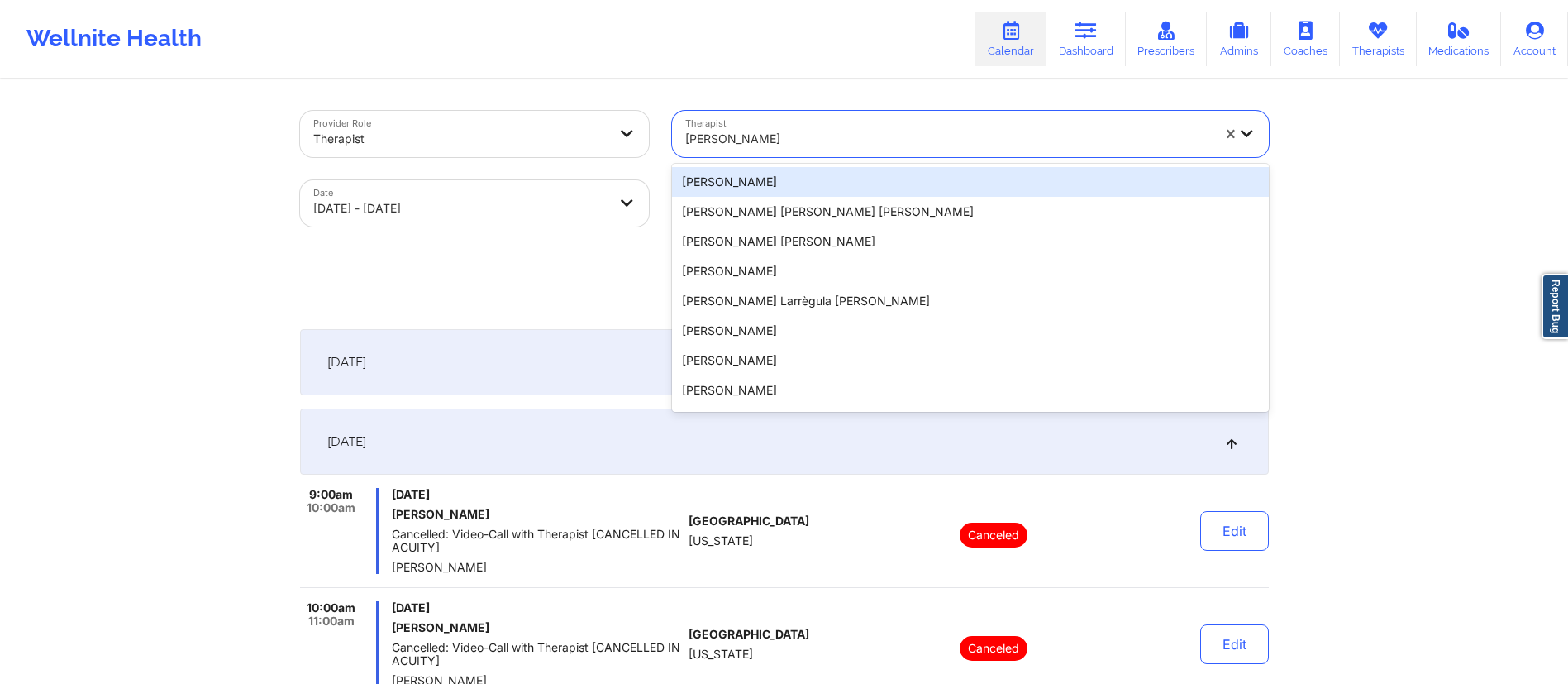
click at [794, 145] on div at bounding box center [949, 139] width 526 height 20
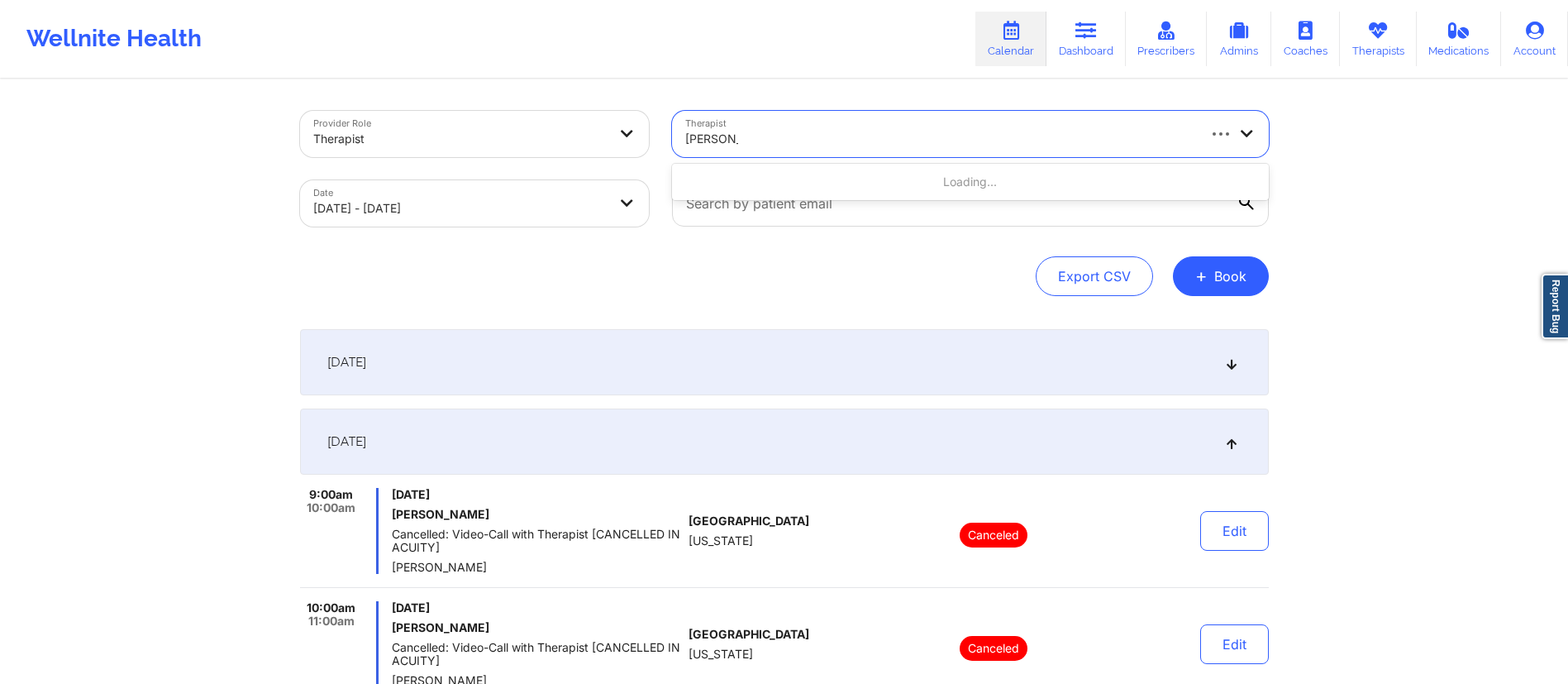
type input "[PERSON_NAME]"
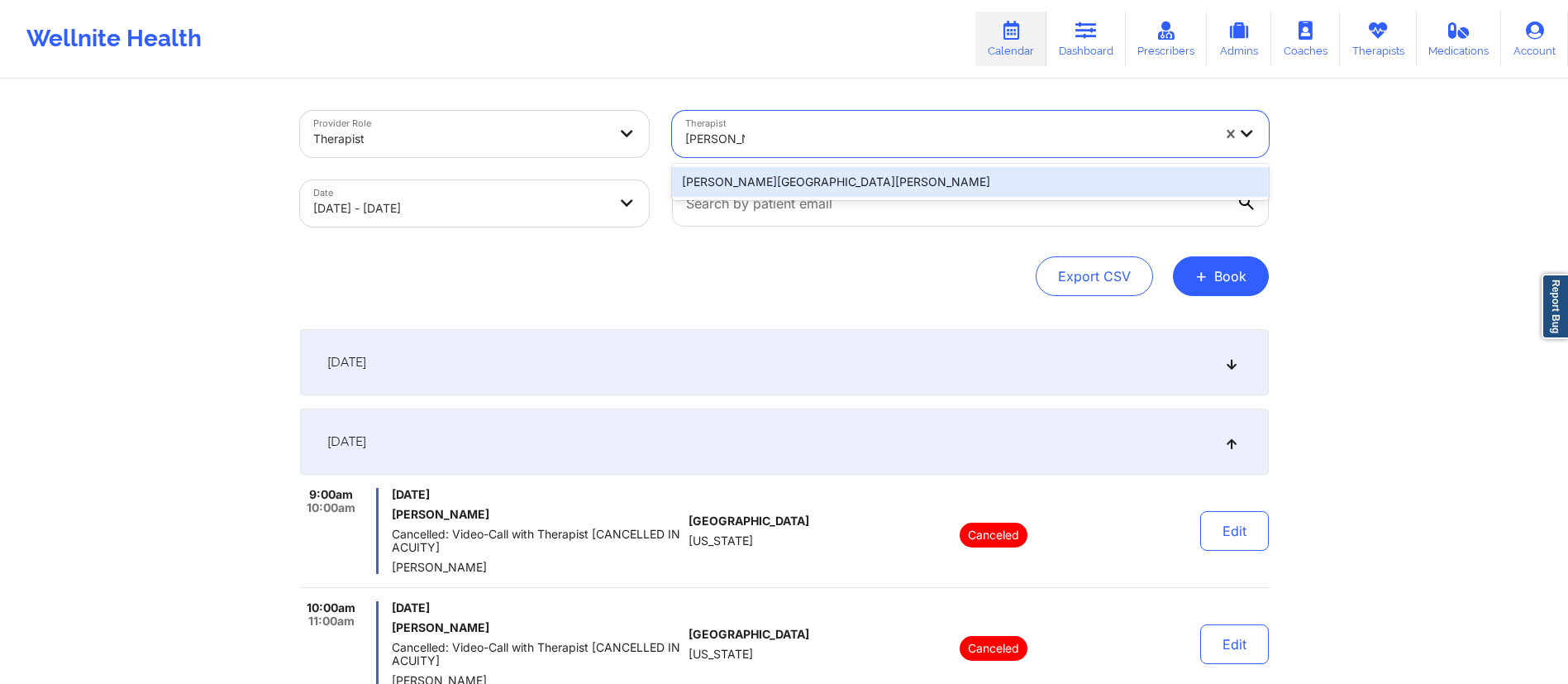
click at [813, 194] on div "[PERSON_NAME][GEOGRAPHIC_DATA][PERSON_NAME]" at bounding box center [970, 181] width 597 height 30
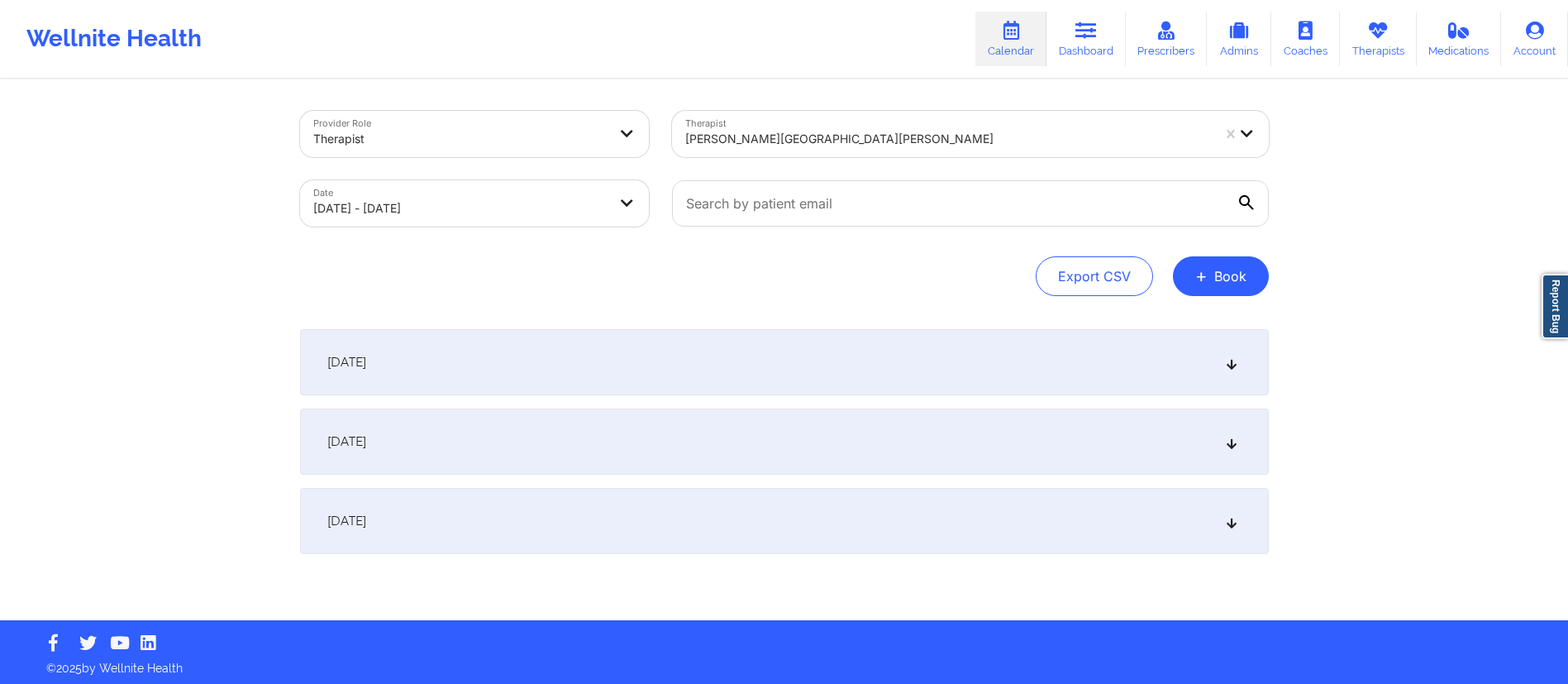
click at [564, 454] on div "[DATE]" at bounding box center [784, 442] width 969 height 66
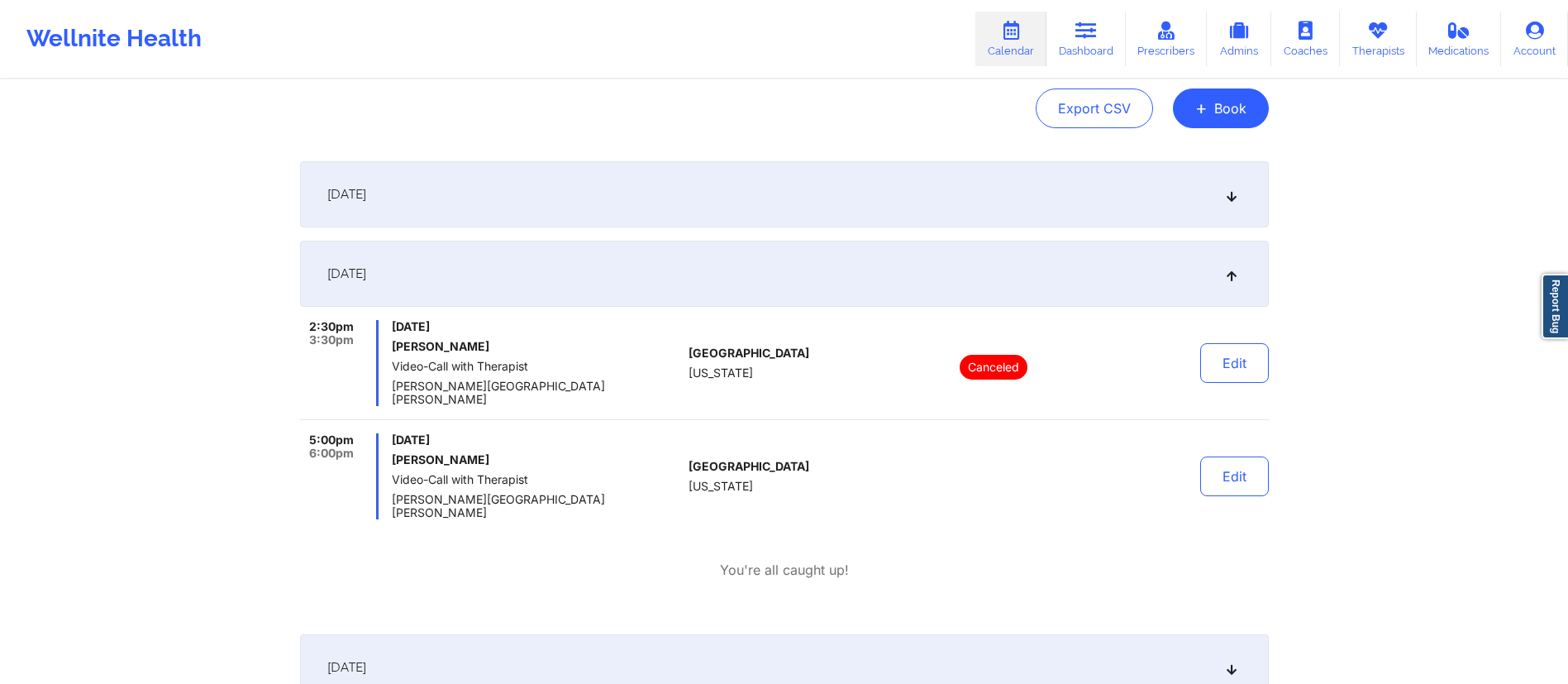
scroll to position [195, 0]
